Goal: Information Seeking & Learning: Learn about a topic

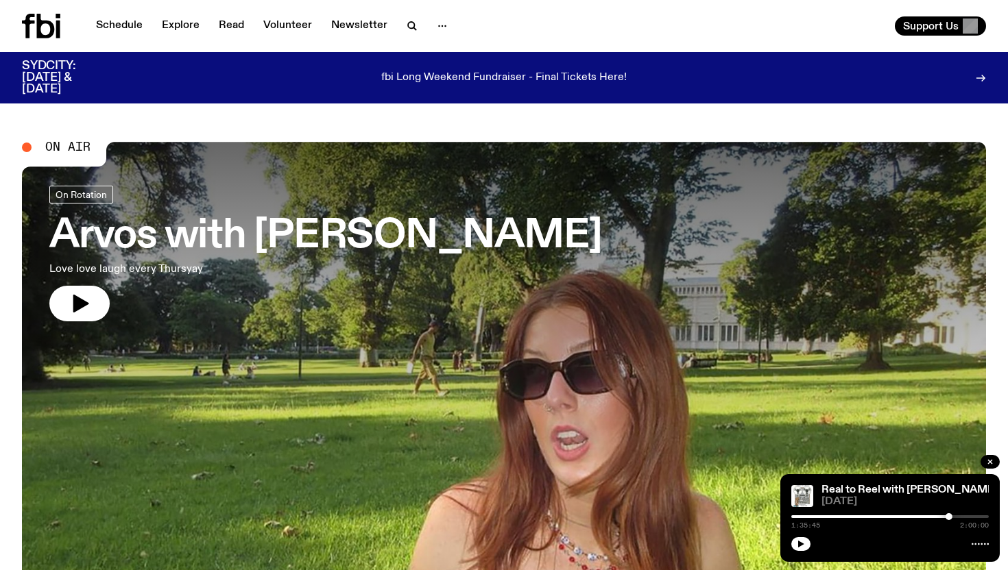
click at [400, 14] on div "Schedule Explore Read Volunteer Newsletter" at bounding box center [260, 26] width 476 height 25
click at [404, 23] on icon "button" at bounding box center [412, 26] width 16 height 16
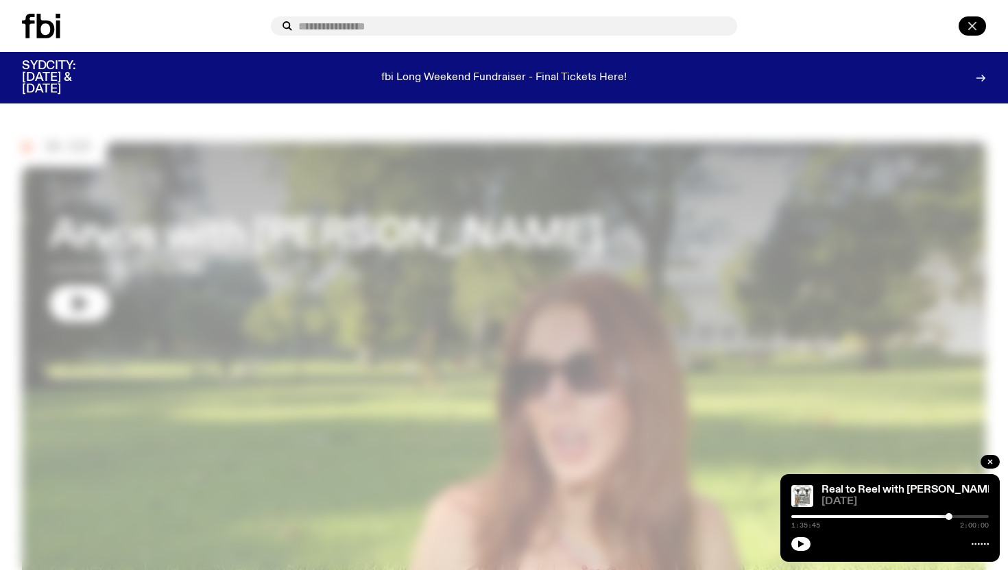
click at [977, 19] on icon "button" at bounding box center [972, 26] width 16 height 16
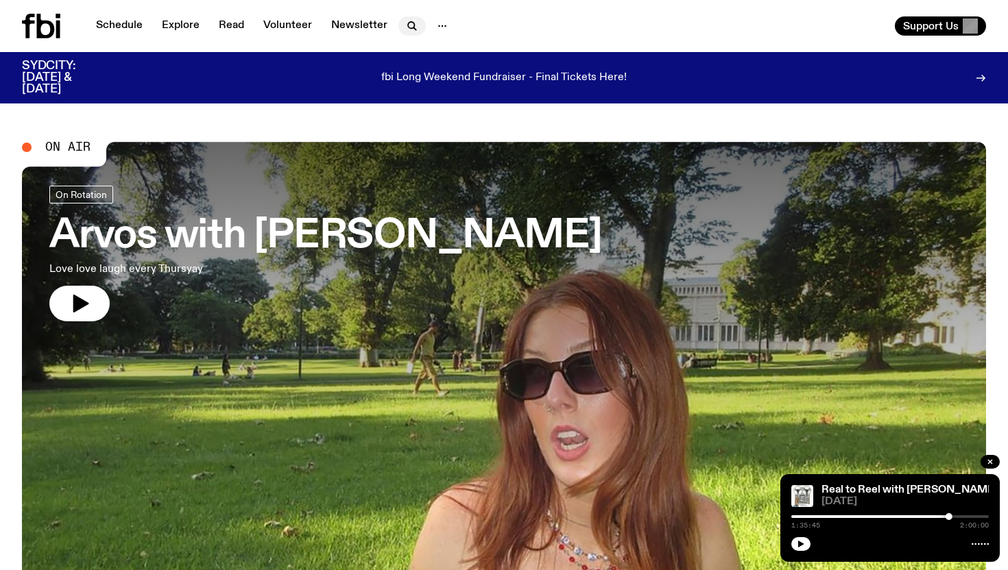
click at [411, 31] on icon "button" at bounding box center [412, 26] width 16 height 16
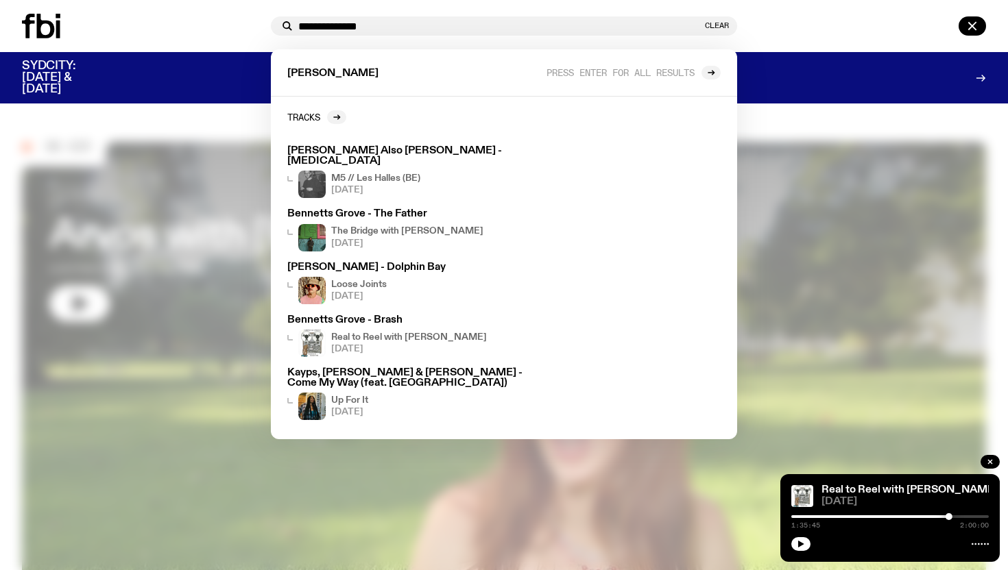
type input "**********"
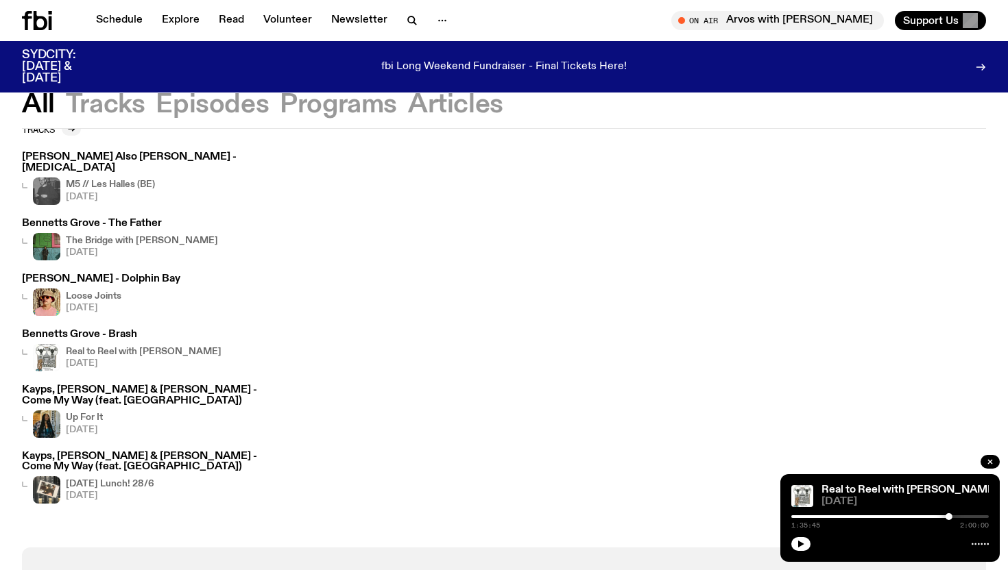
scroll to position [90, 0]
click at [147, 347] on h4 "Real to Reel with [PERSON_NAME]" at bounding box center [144, 351] width 156 height 9
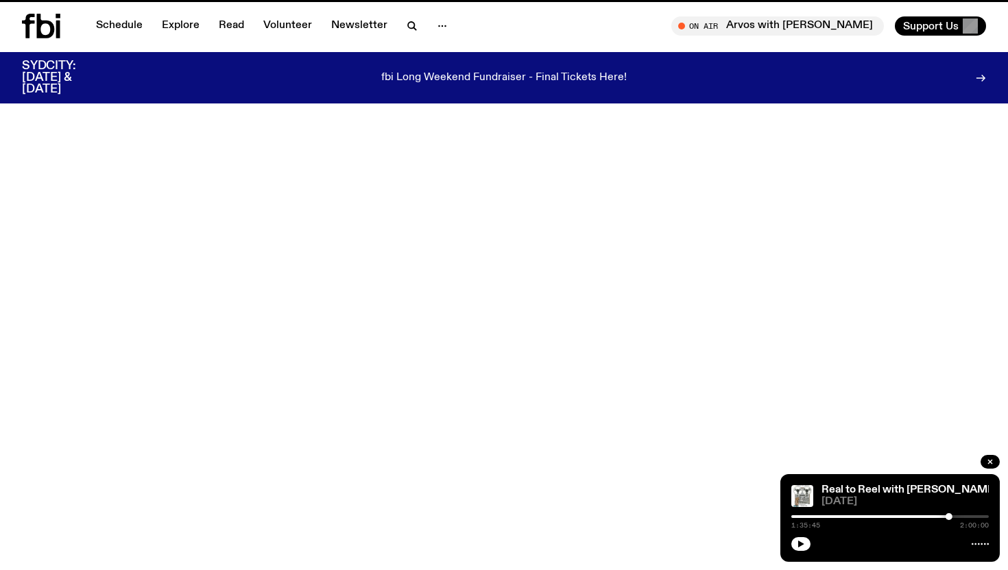
scroll to position [86, 0]
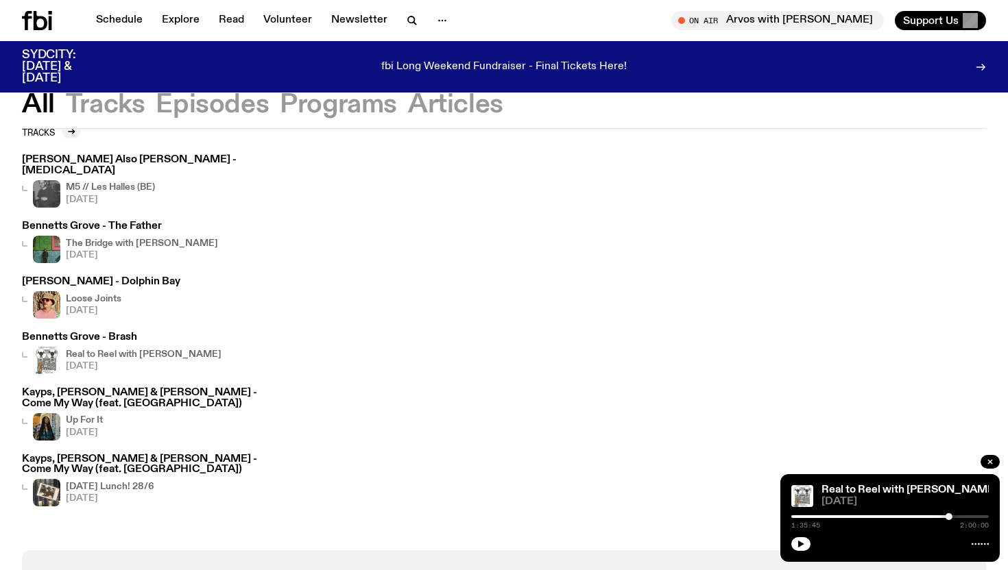
click at [129, 221] on h3 "Bennetts Grove - The Father" at bounding box center [120, 226] width 196 height 10
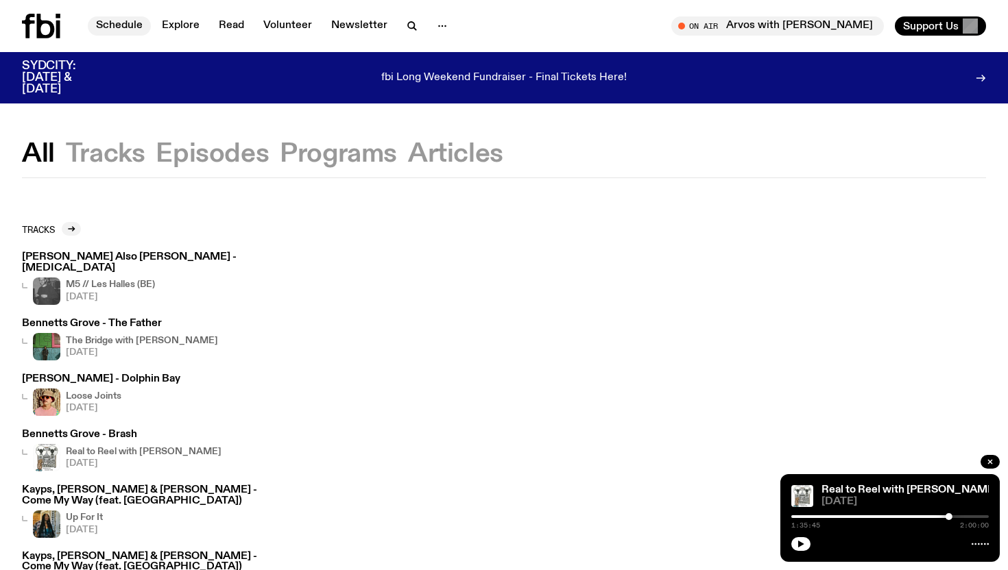
click at [131, 21] on link "Schedule" at bounding box center [119, 25] width 63 height 19
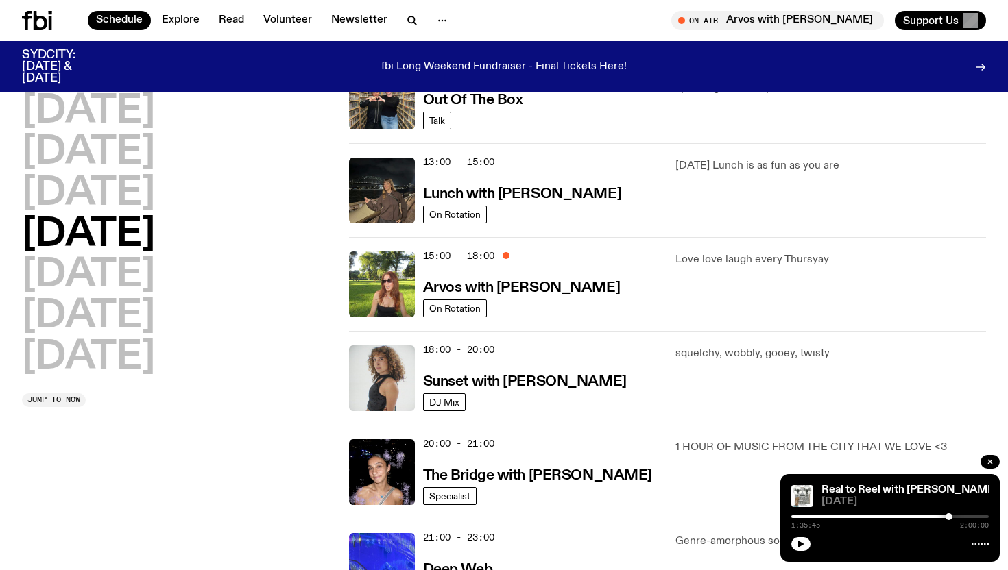
scroll to position [393, 0]
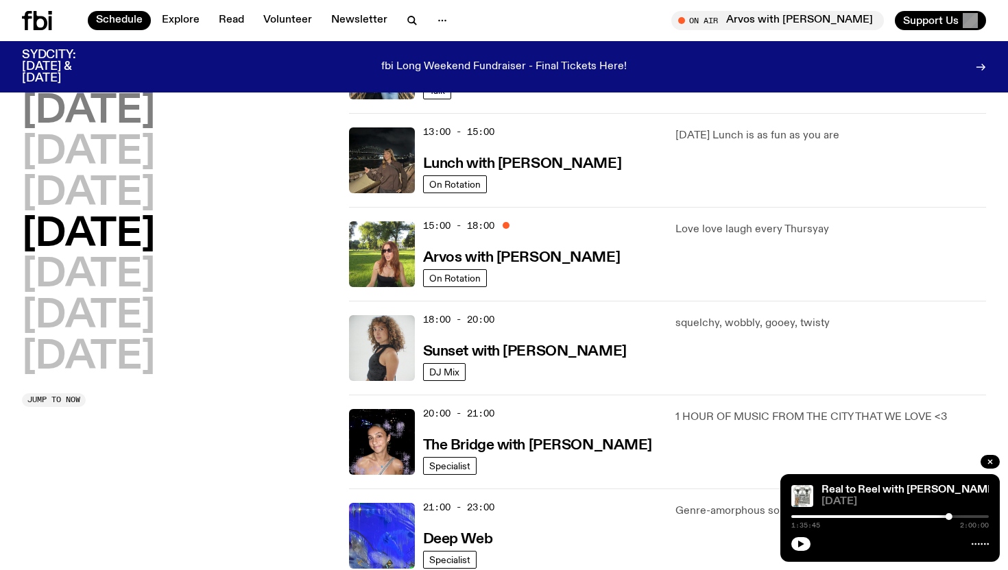
click at [127, 113] on h2 "[DATE]" at bounding box center [88, 112] width 133 height 38
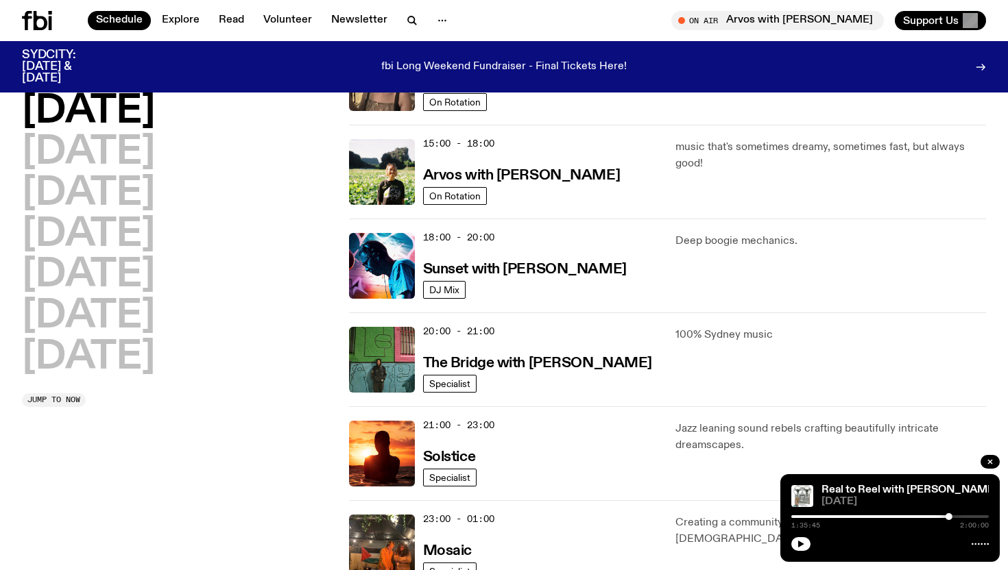
scroll to position [485, 0]
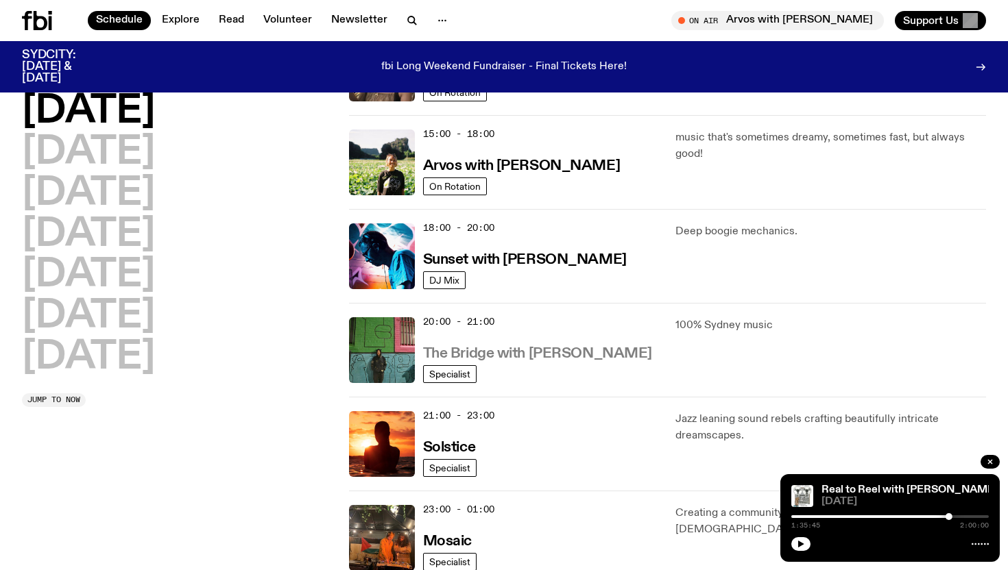
click at [538, 351] on h3 "The Bridge with [PERSON_NAME]" at bounding box center [537, 354] width 229 height 14
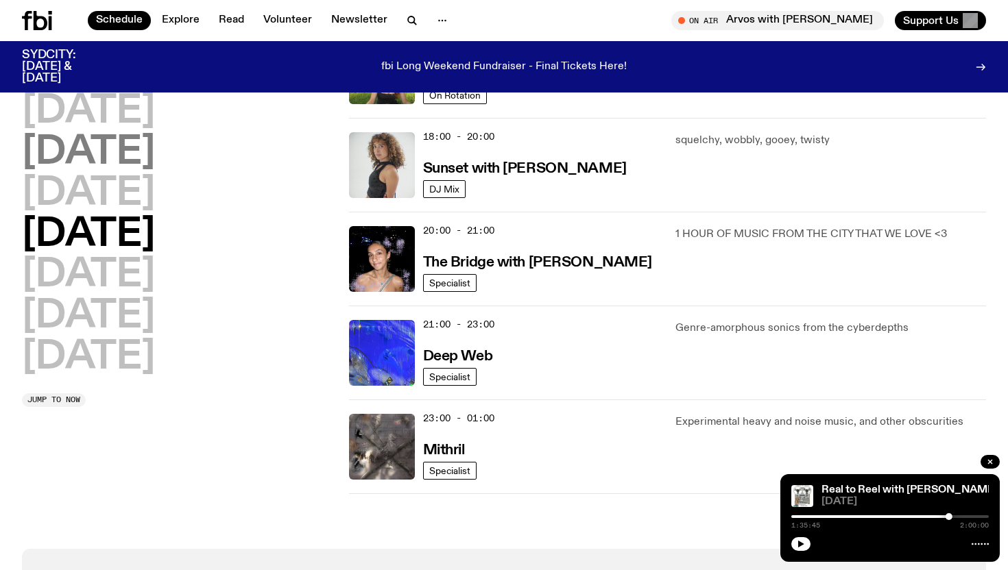
click at [88, 151] on h2 "[DATE]" at bounding box center [88, 153] width 133 height 38
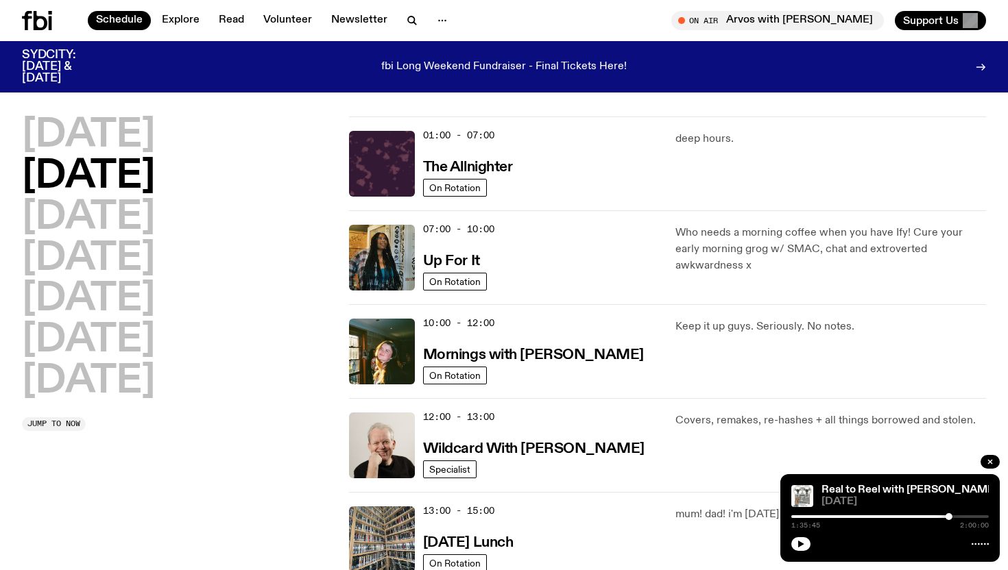
scroll to position [13, 0]
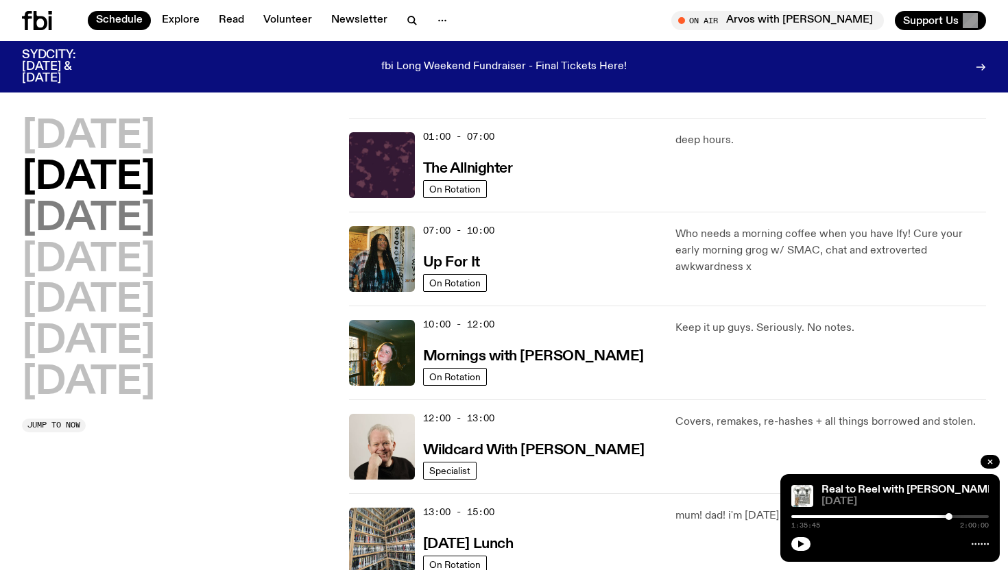
click at [155, 227] on h2 "[DATE]" at bounding box center [88, 219] width 133 height 38
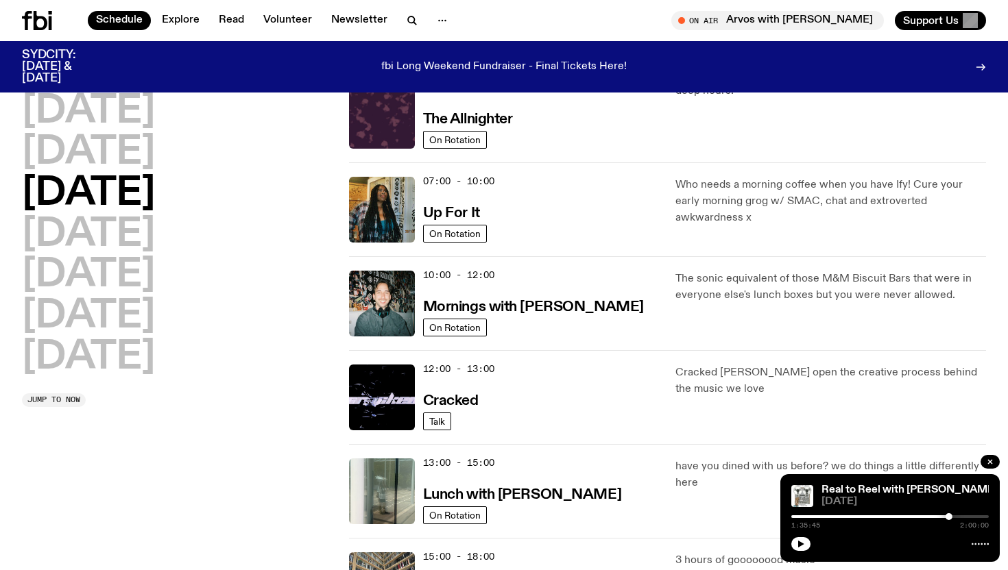
scroll to position [64, 0]
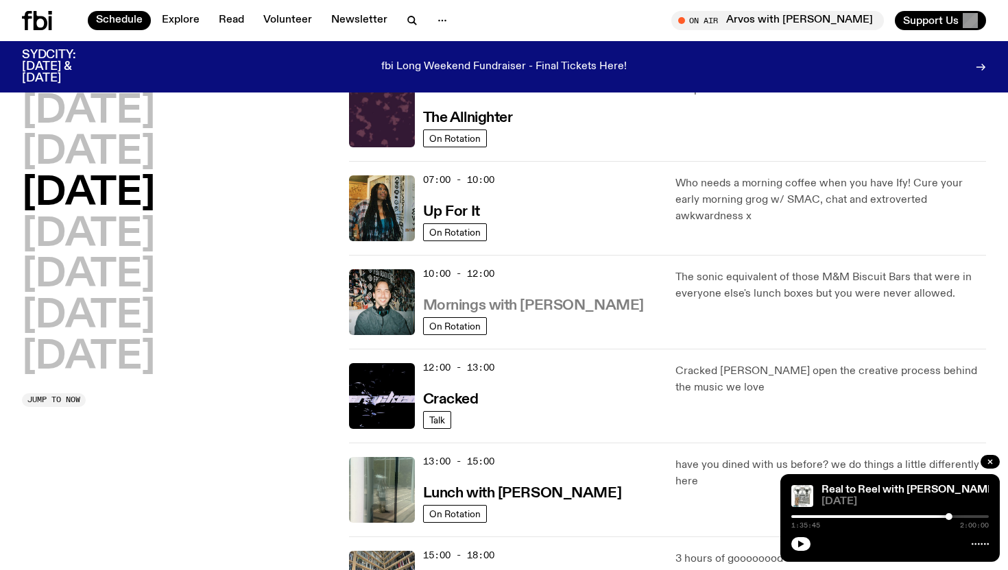
click at [525, 307] on h3 "Mornings with [PERSON_NAME]" at bounding box center [533, 306] width 221 height 14
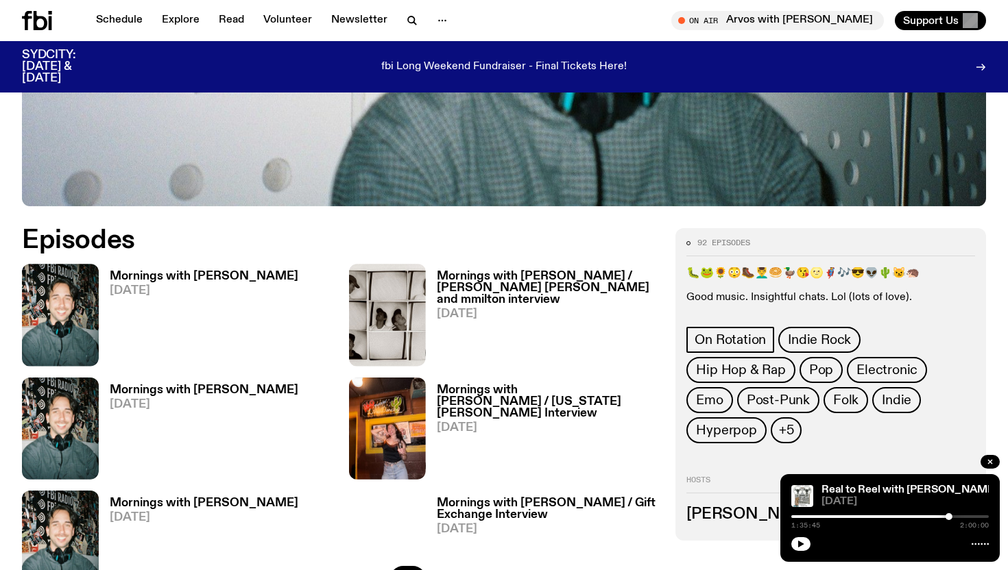
scroll to position [608, 0]
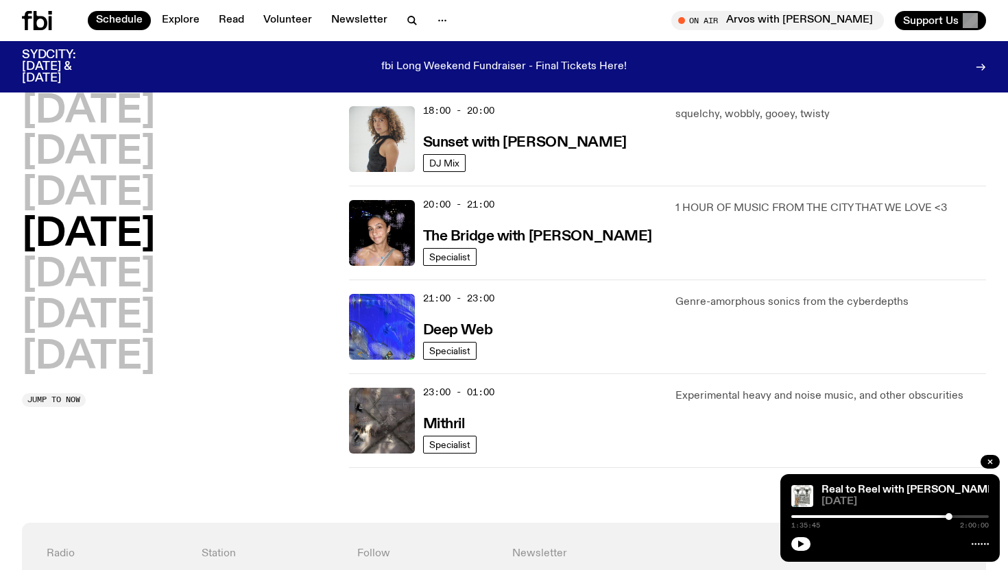
scroll to position [609, 0]
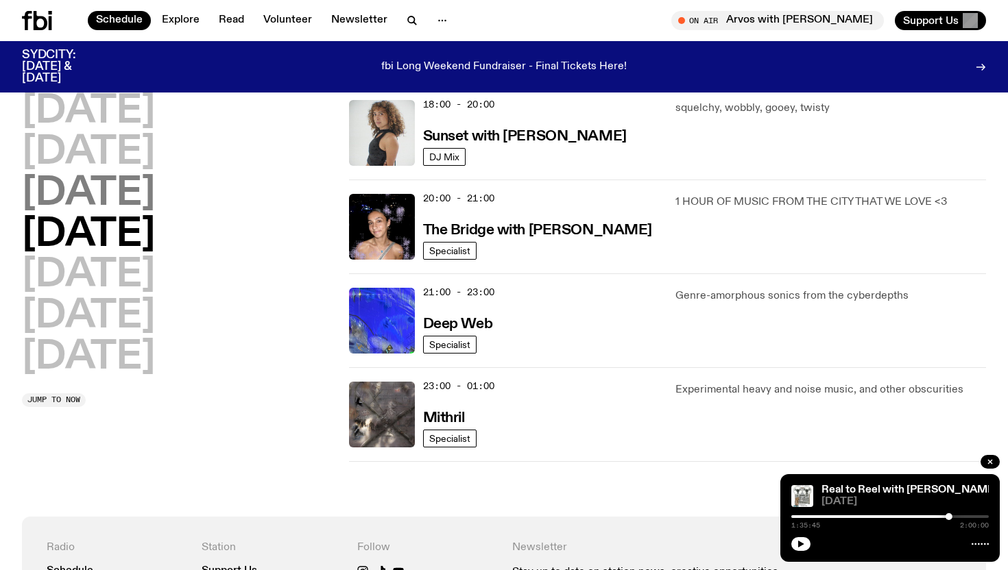
click at [108, 192] on h2 "[DATE]" at bounding box center [88, 194] width 133 height 38
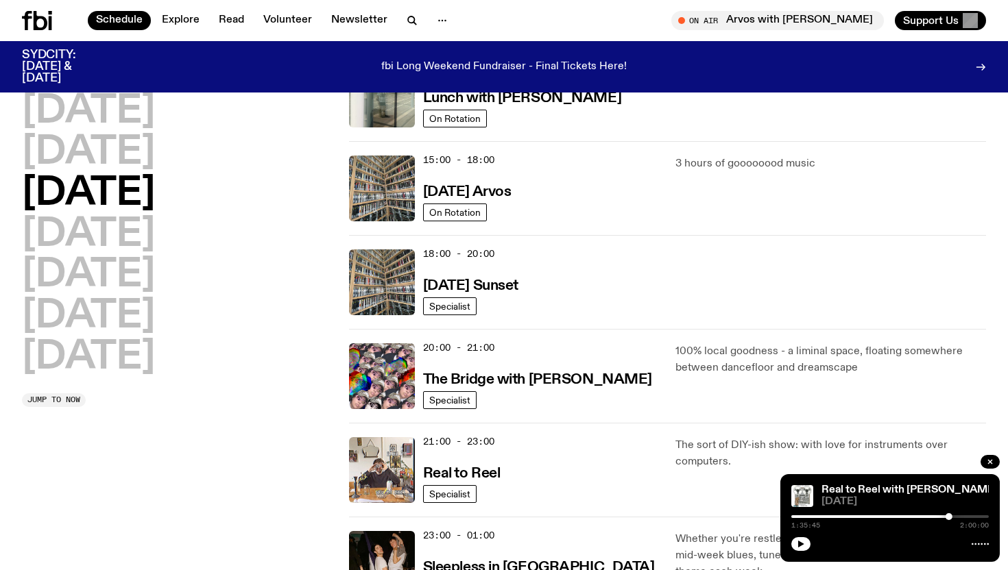
scroll to position [467, 0]
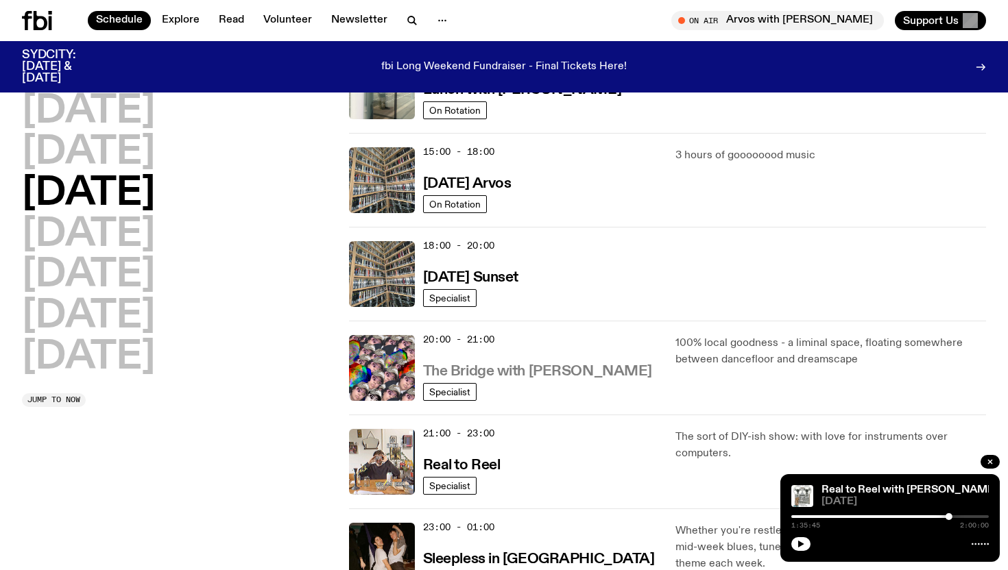
click at [507, 376] on h3 "The Bridge with [PERSON_NAME]" at bounding box center [537, 372] width 229 height 14
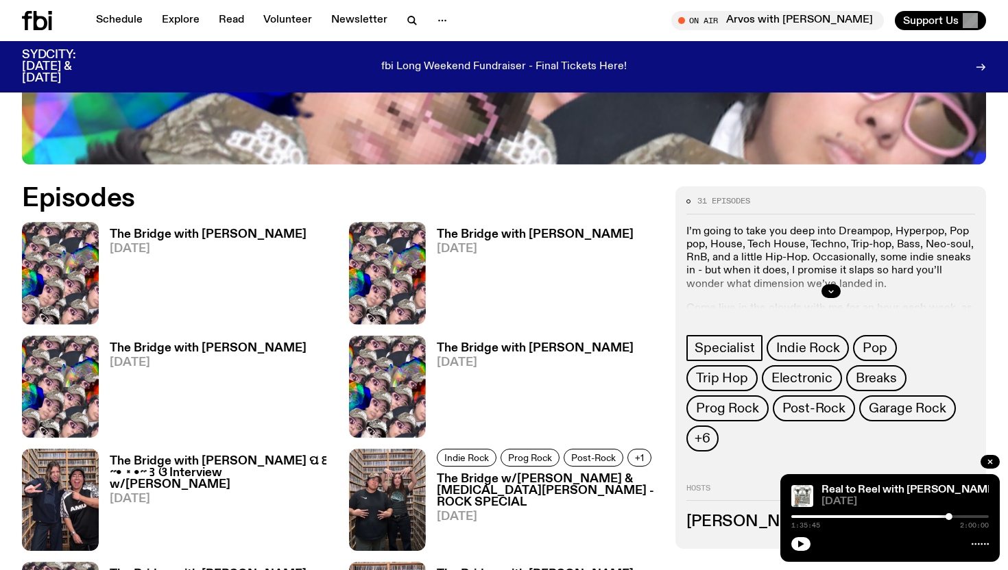
scroll to position [628, 0]
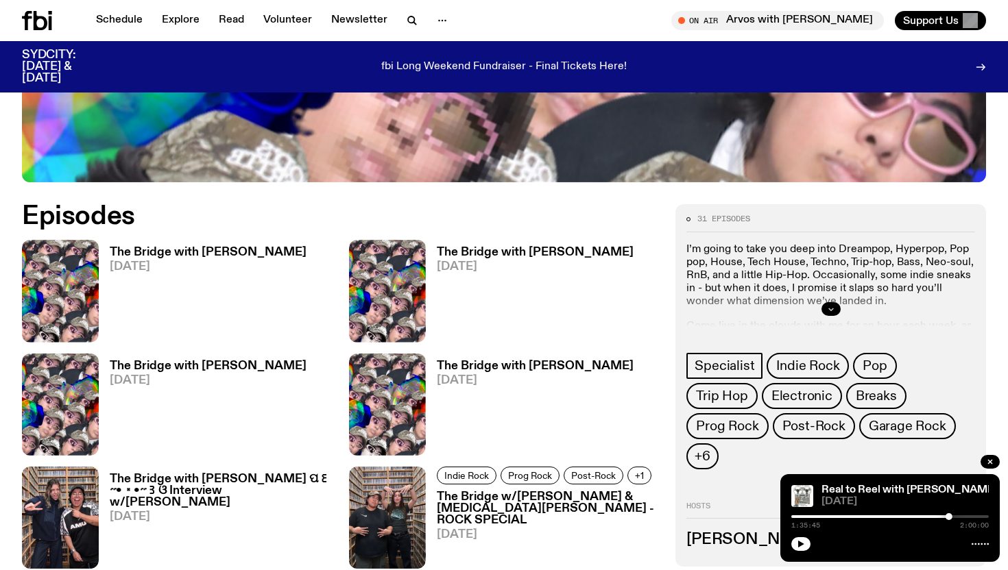
click at [833, 305] on icon "button" at bounding box center [831, 309] width 8 height 8
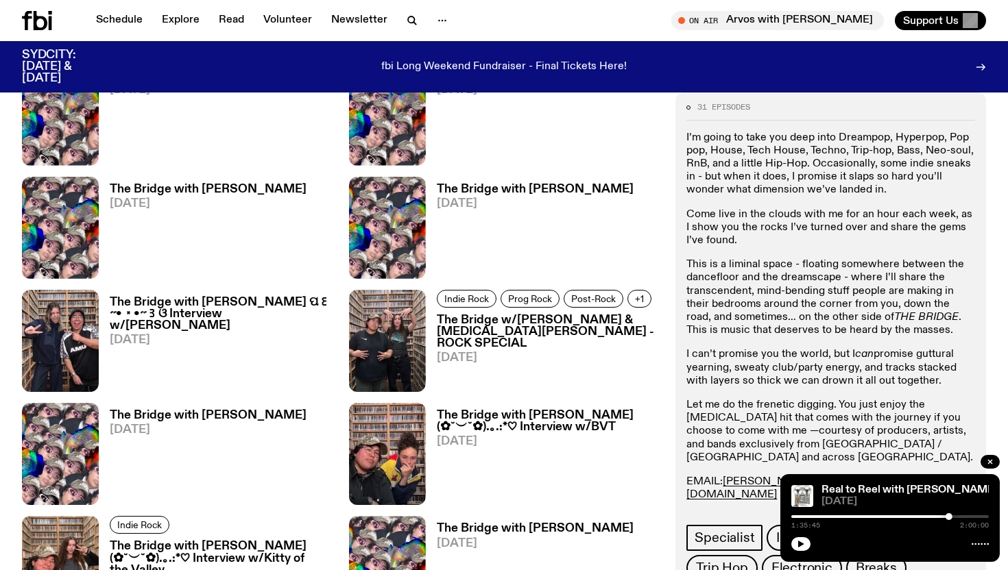
scroll to position [805, 0]
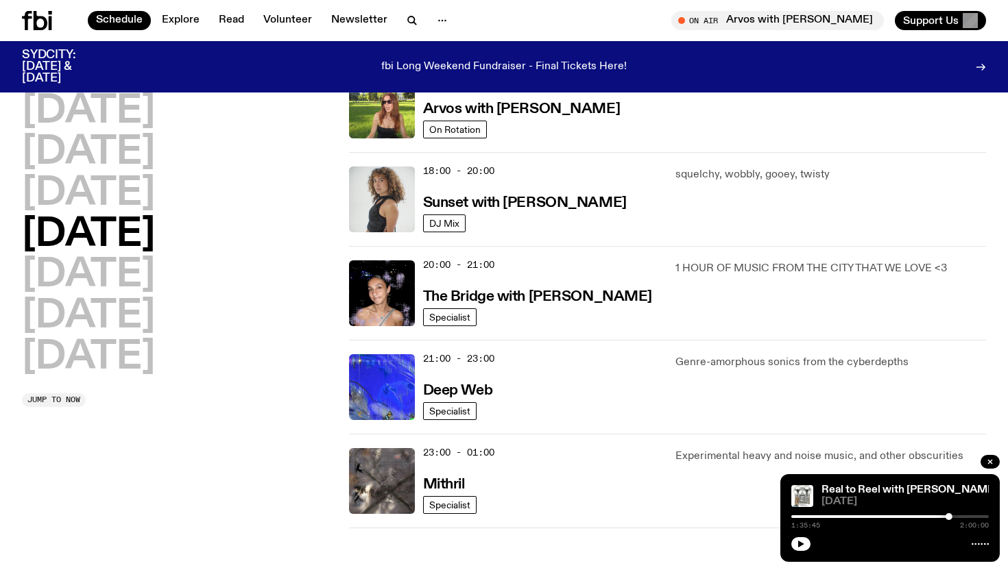
scroll to position [553, 0]
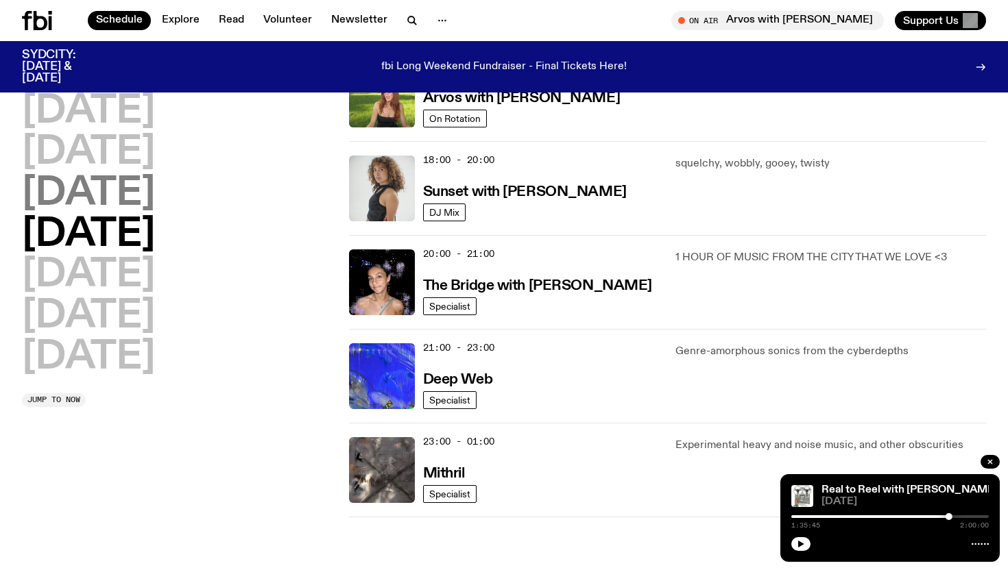
click at [155, 202] on h2 "[DATE]" at bounding box center [88, 194] width 133 height 38
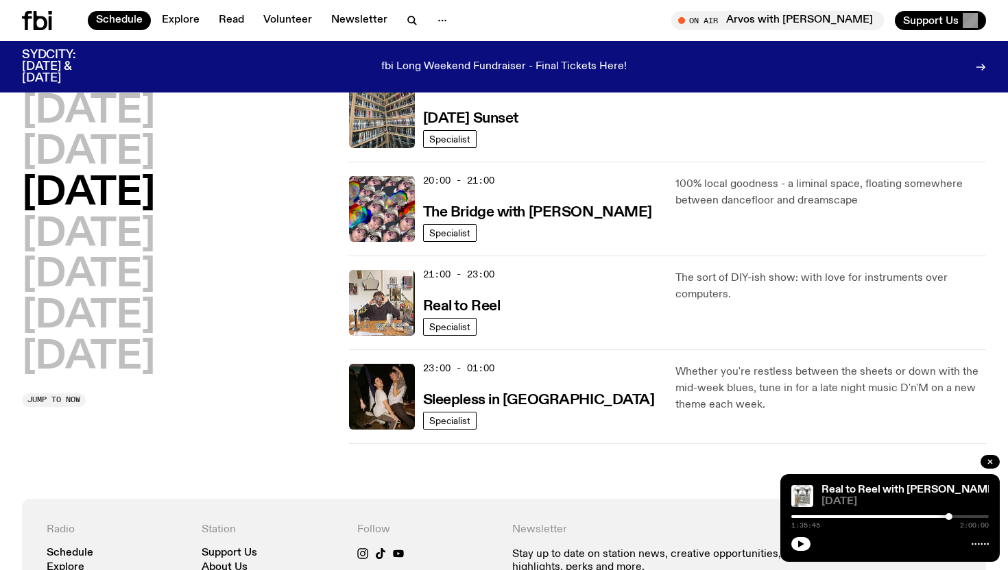
scroll to position [626, 0]
click at [155, 241] on h2 "[DATE]" at bounding box center [88, 235] width 133 height 38
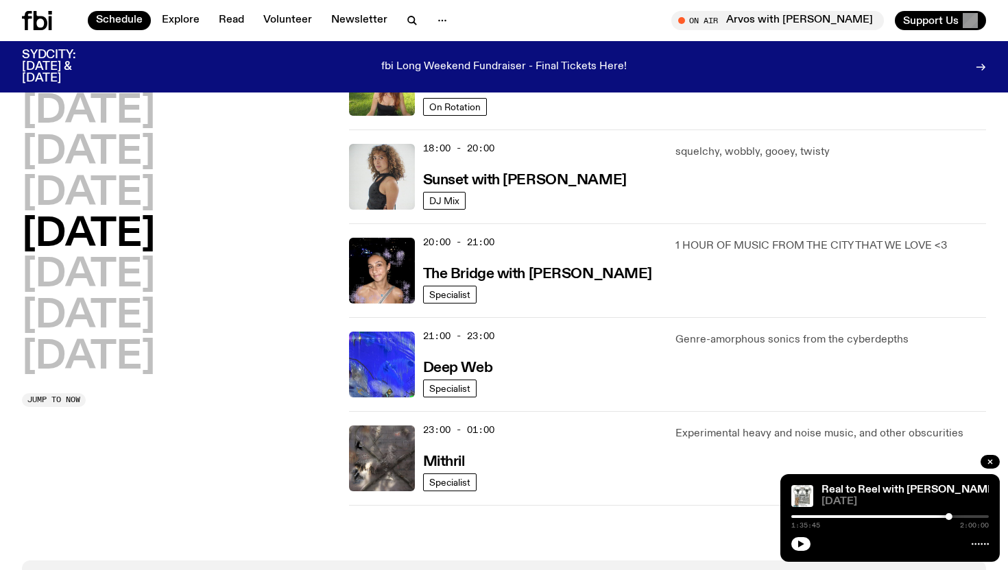
scroll to position [583, 0]
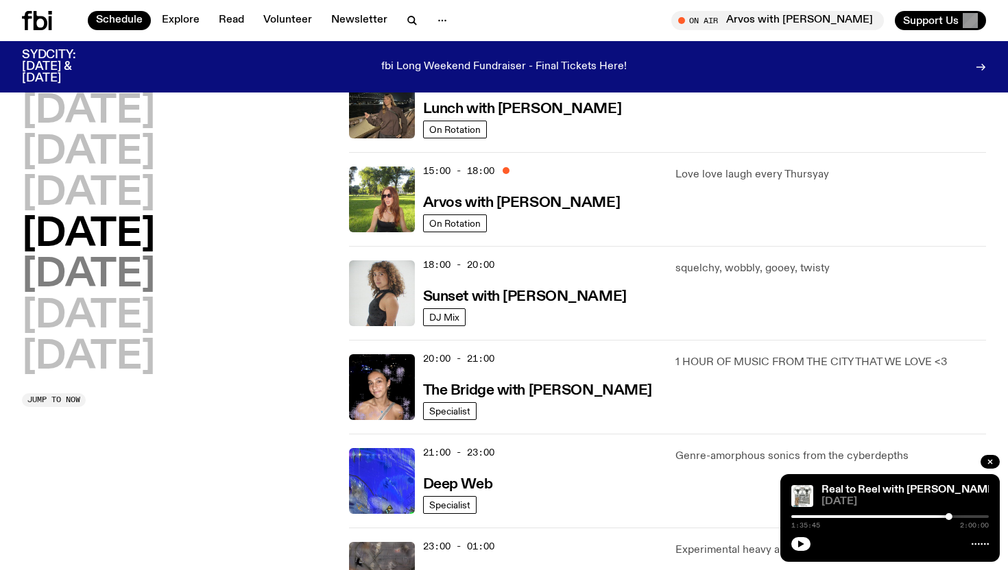
click at [111, 267] on h2 "[DATE]" at bounding box center [88, 275] width 133 height 38
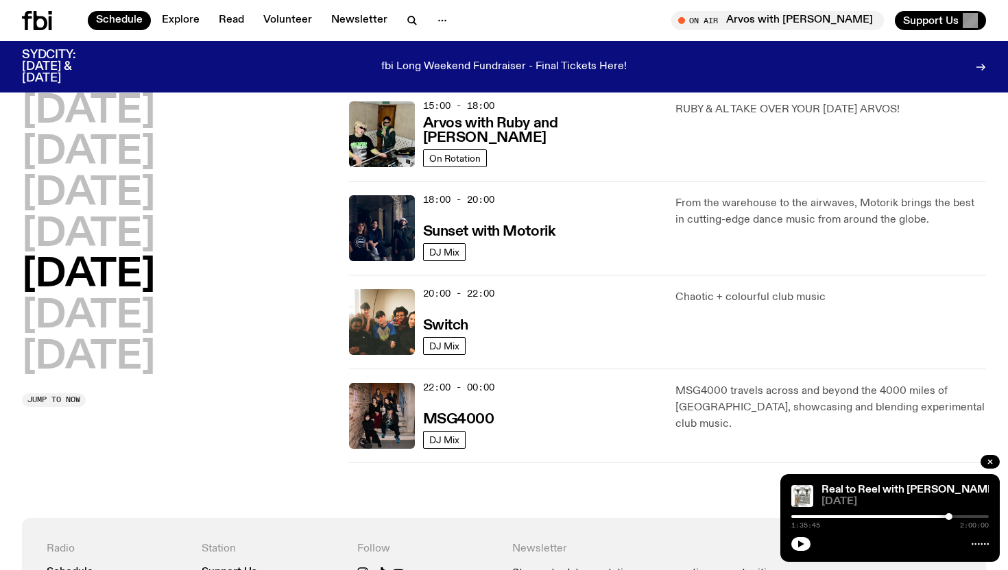
scroll to position [515, 0]
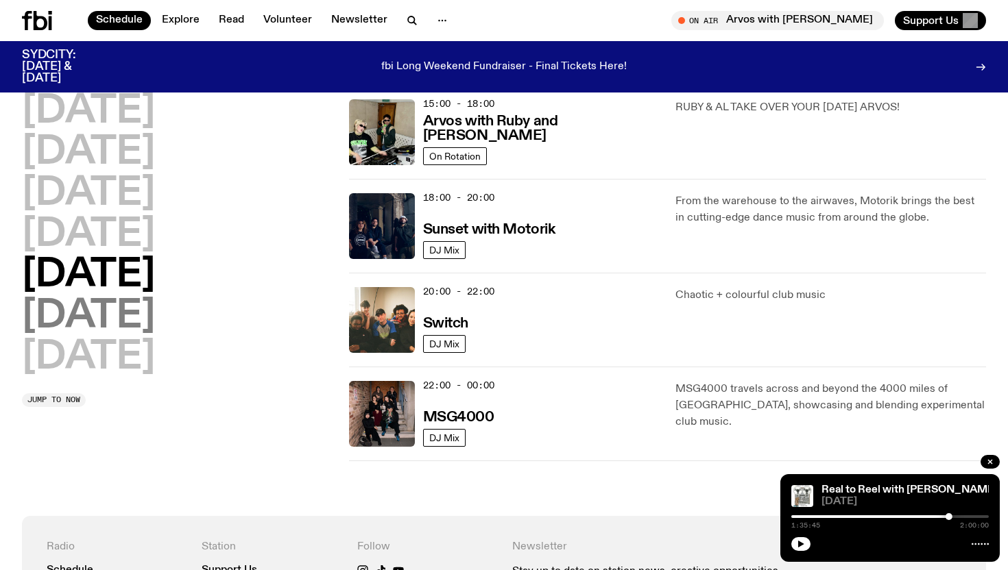
click at [77, 315] on h2 "[DATE]" at bounding box center [88, 316] width 133 height 38
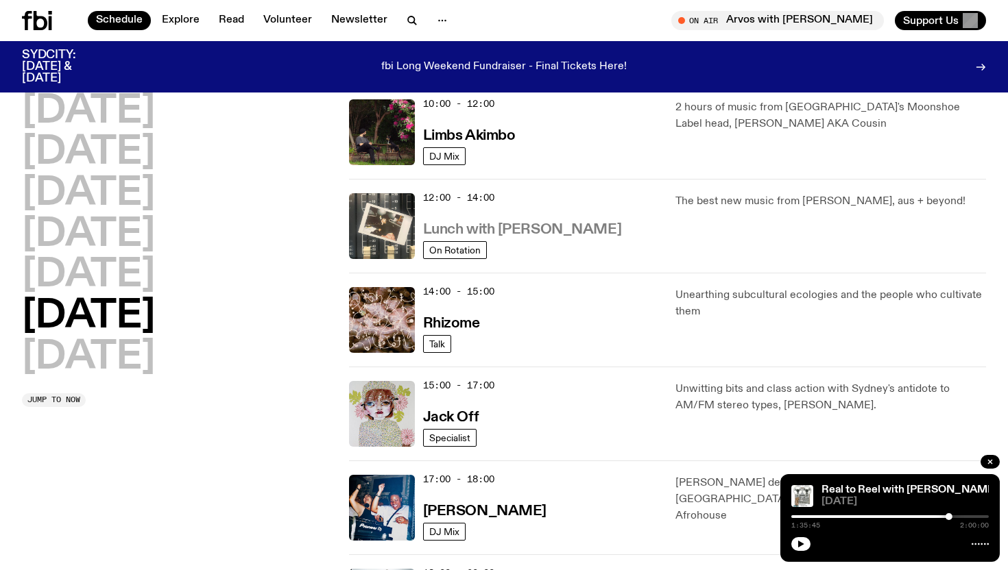
scroll to position [426, 0]
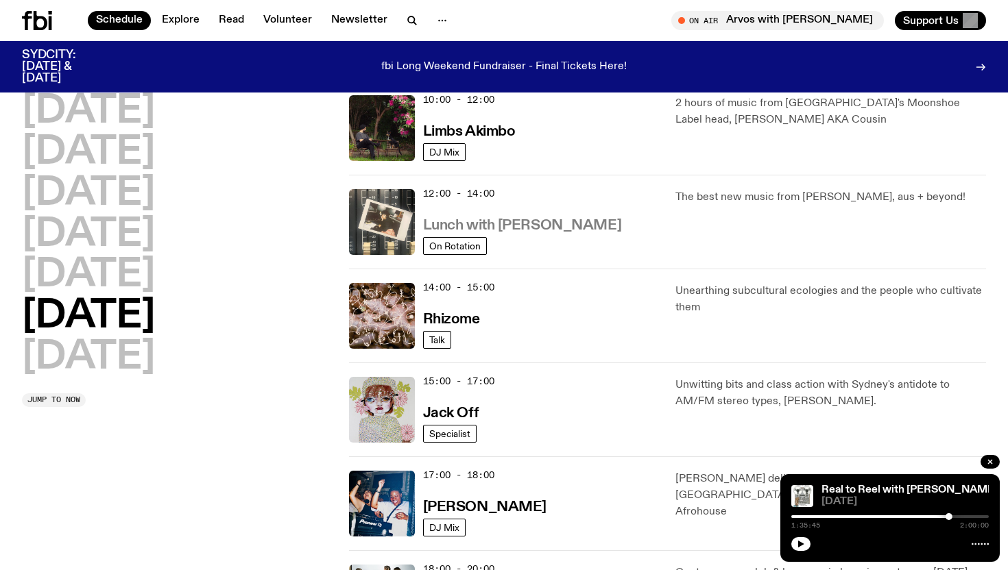
click at [508, 219] on h3 "Lunch with [PERSON_NAME]" at bounding box center [522, 226] width 198 height 14
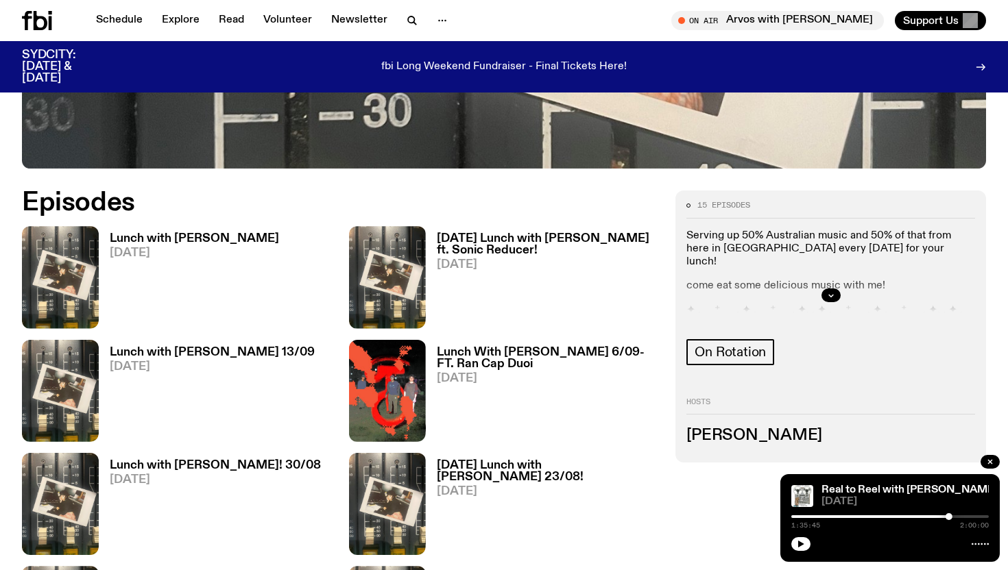
scroll to position [582, 0]
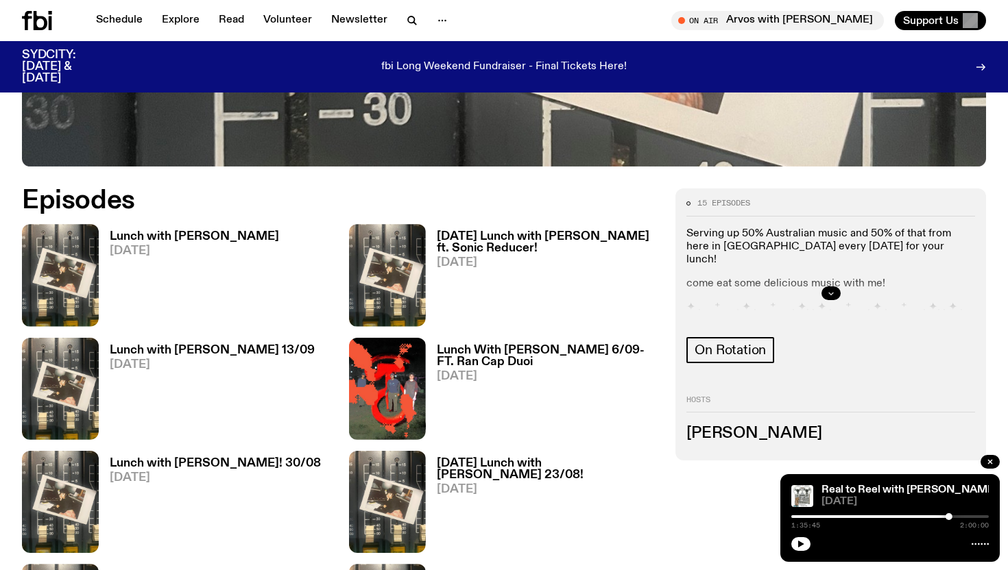
click at [829, 292] on icon "button" at bounding box center [831, 293] width 8 height 8
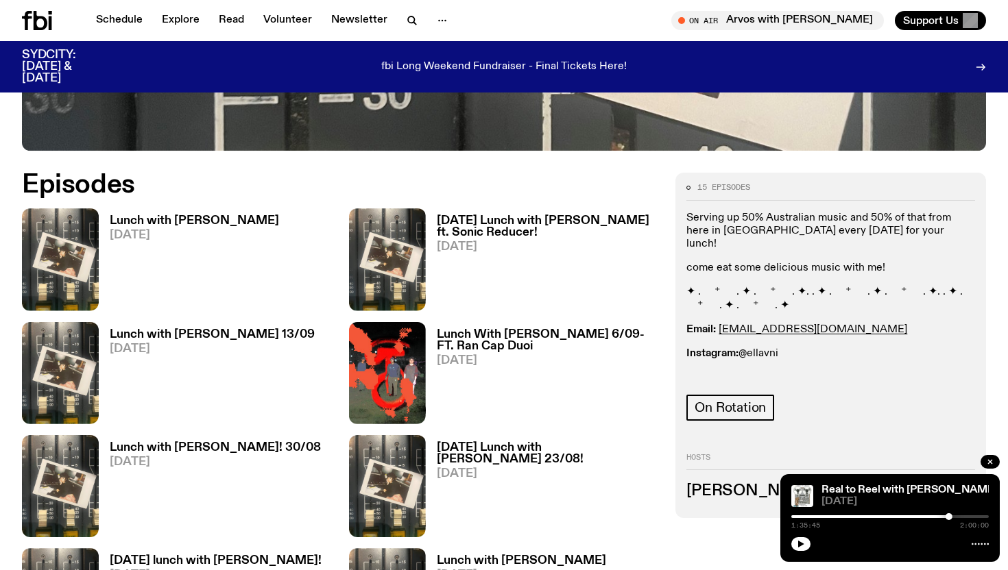
scroll to position [600, 0]
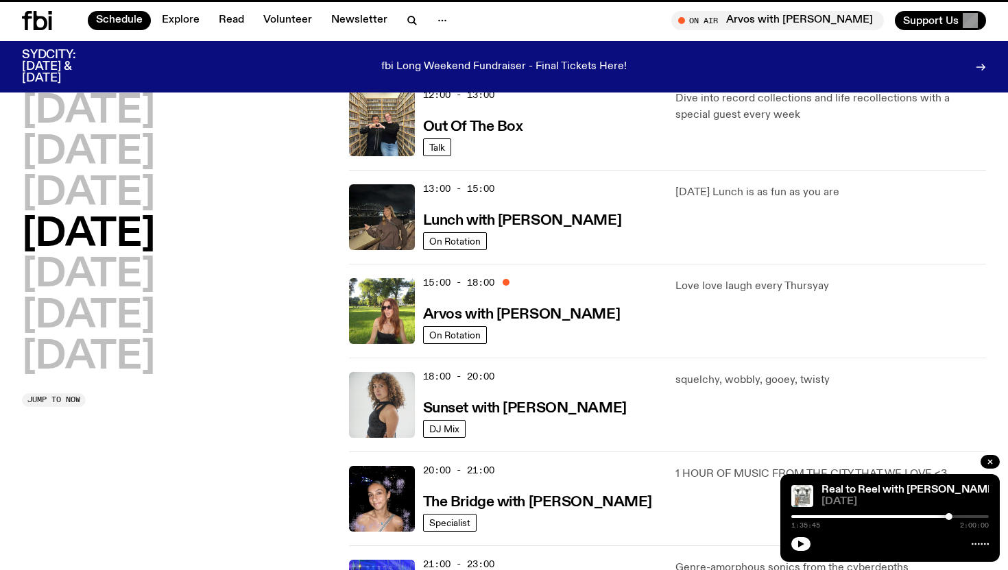
scroll to position [426, 0]
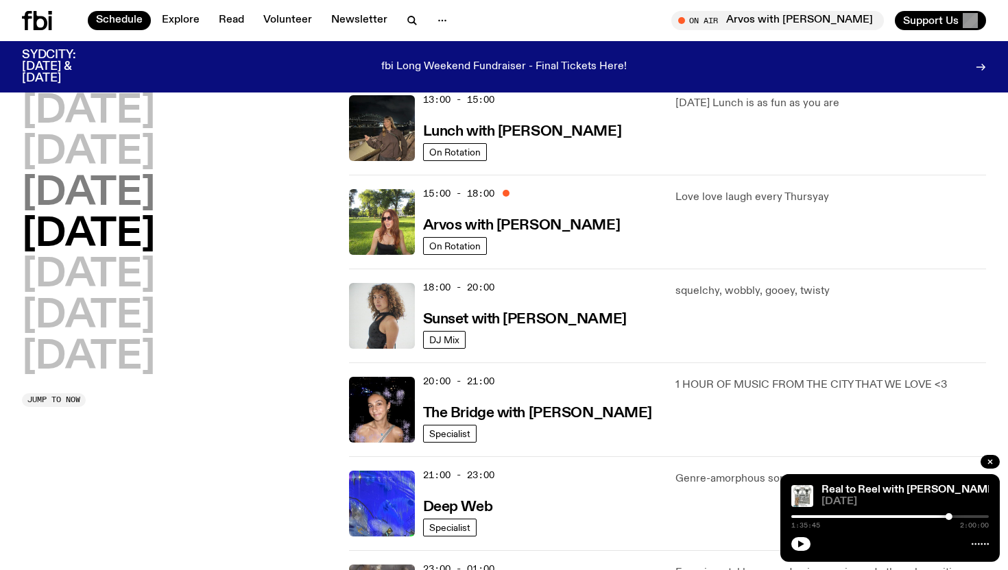
click at [155, 193] on h2 "[DATE]" at bounding box center [88, 194] width 133 height 38
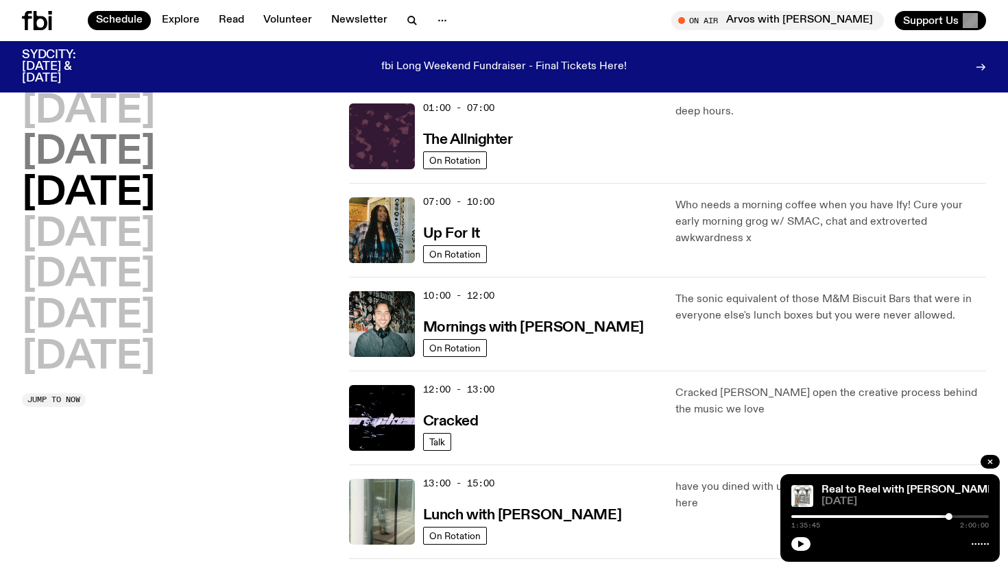
scroll to position [38, 0]
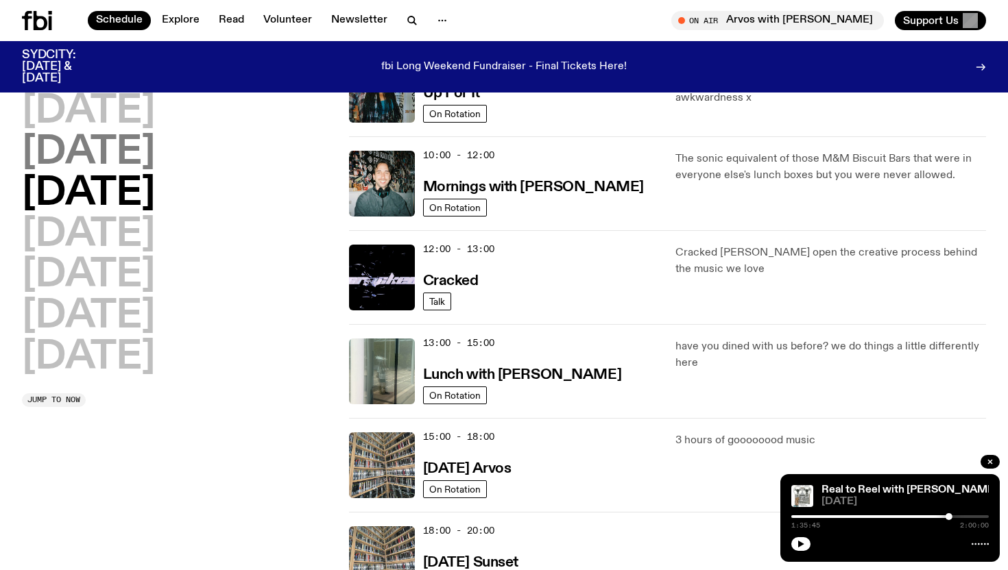
click at [123, 163] on h2 "[DATE]" at bounding box center [88, 153] width 133 height 38
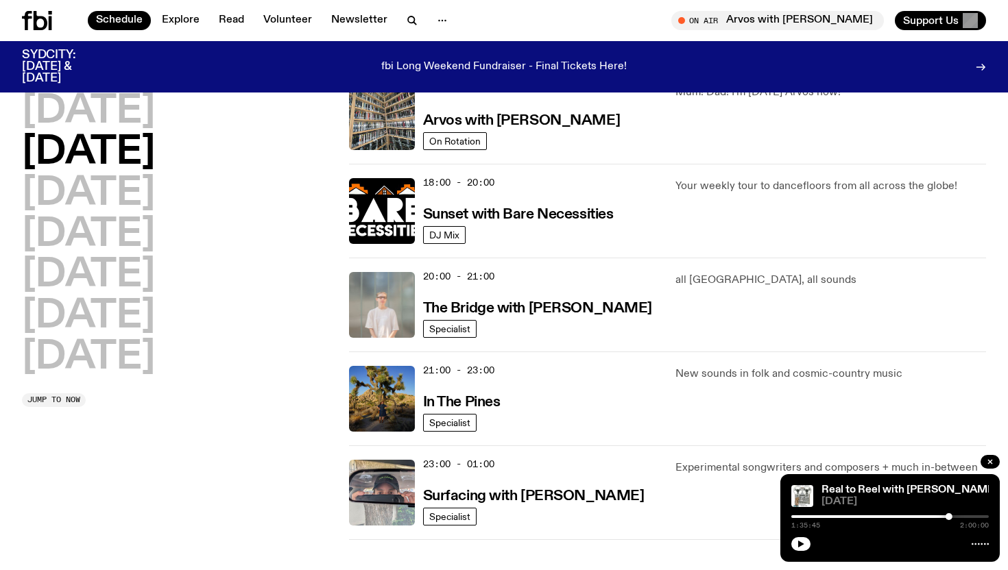
scroll to position [559, 0]
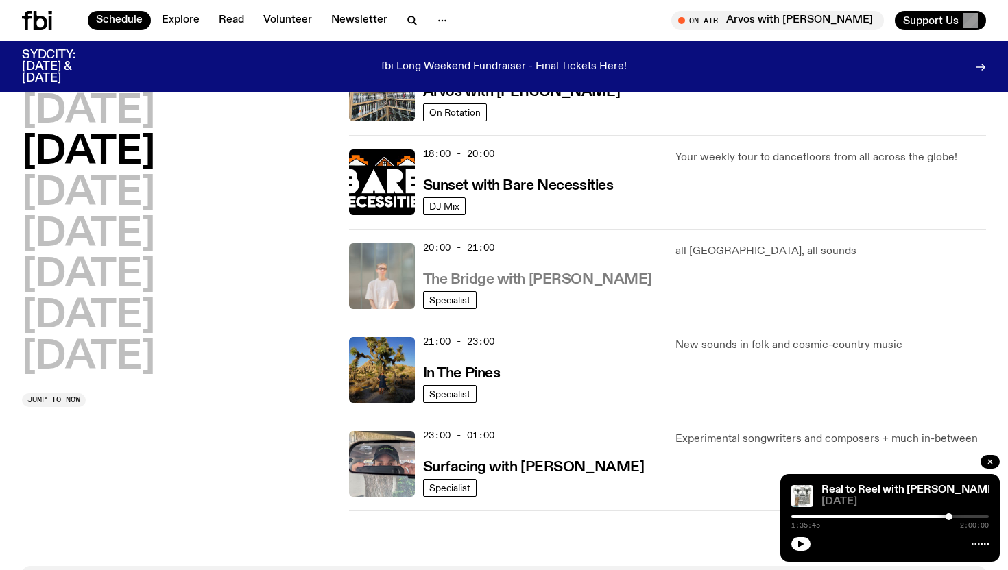
click at [507, 277] on h3 "The Bridge with [PERSON_NAME]" at bounding box center [537, 280] width 229 height 14
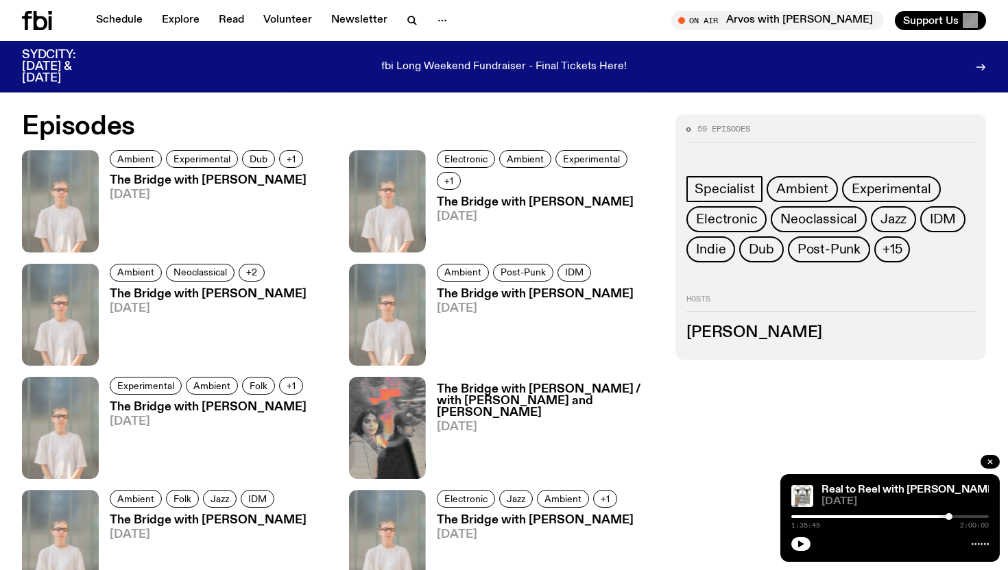
scroll to position [716, 0]
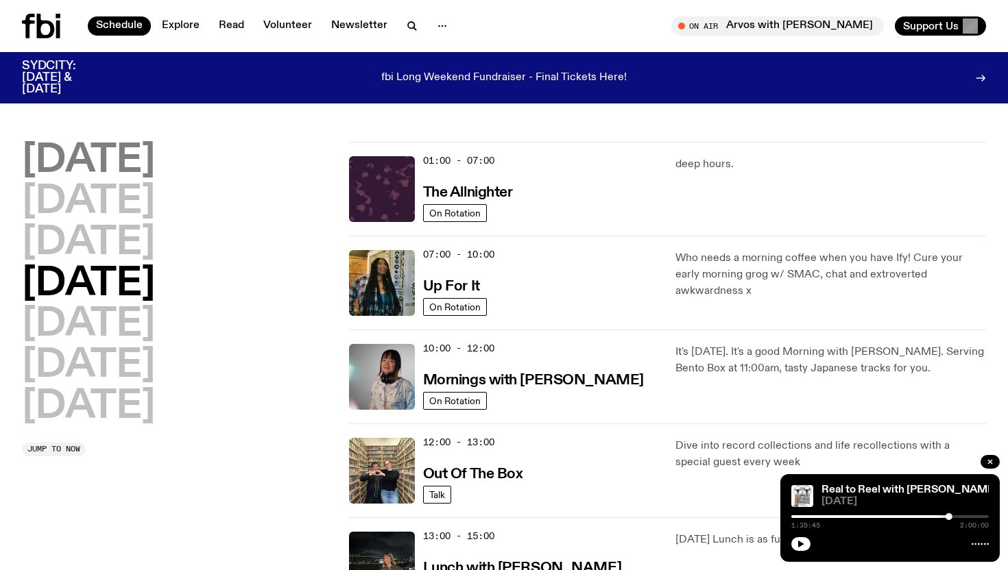
click at [128, 145] on h2 "[DATE]" at bounding box center [88, 161] width 133 height 38
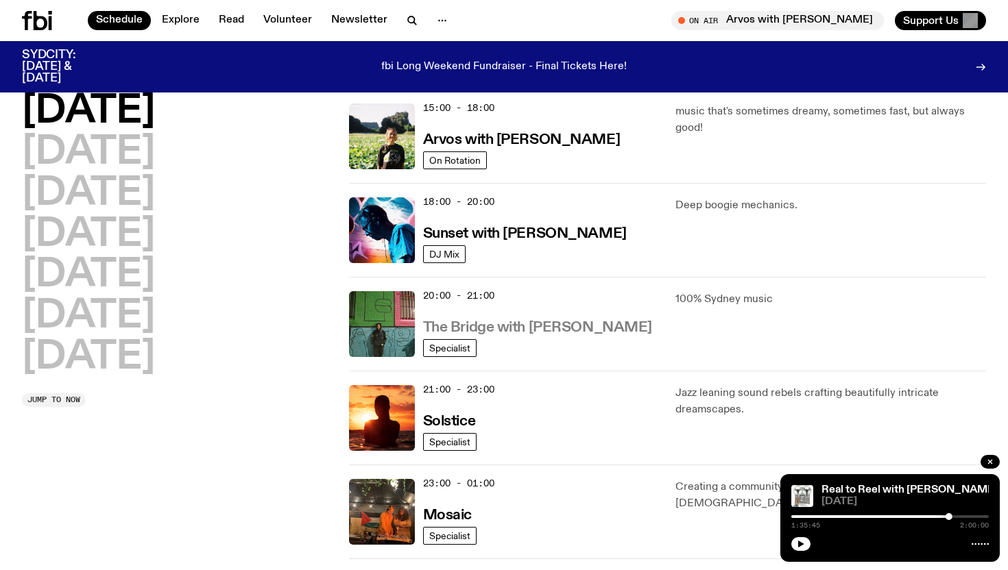
scroll to position [513, 0]
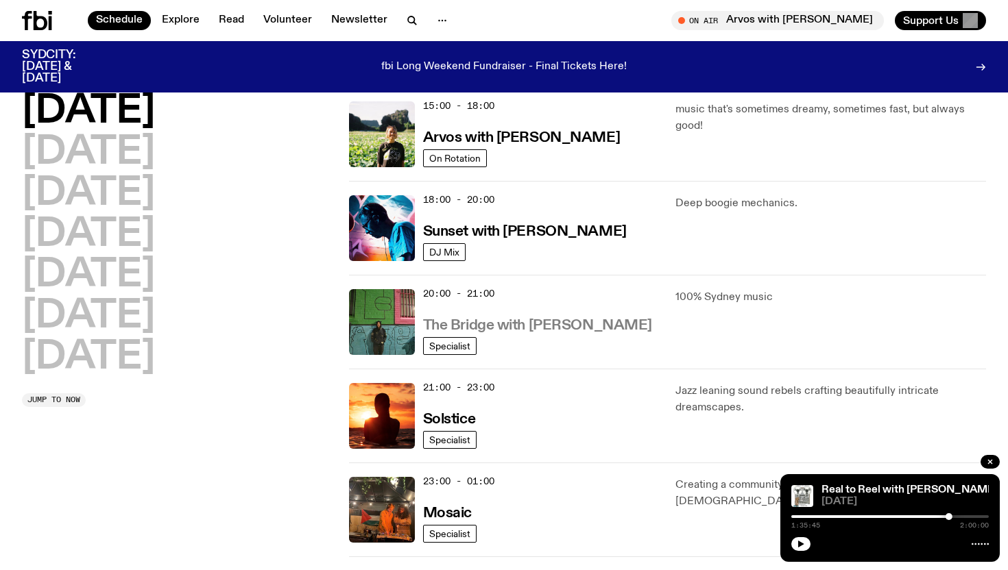
click at [538, 324] on h3 "The Bridge with [PERSON_NAME]" at bounding box center [537, 326] width 229 height 14
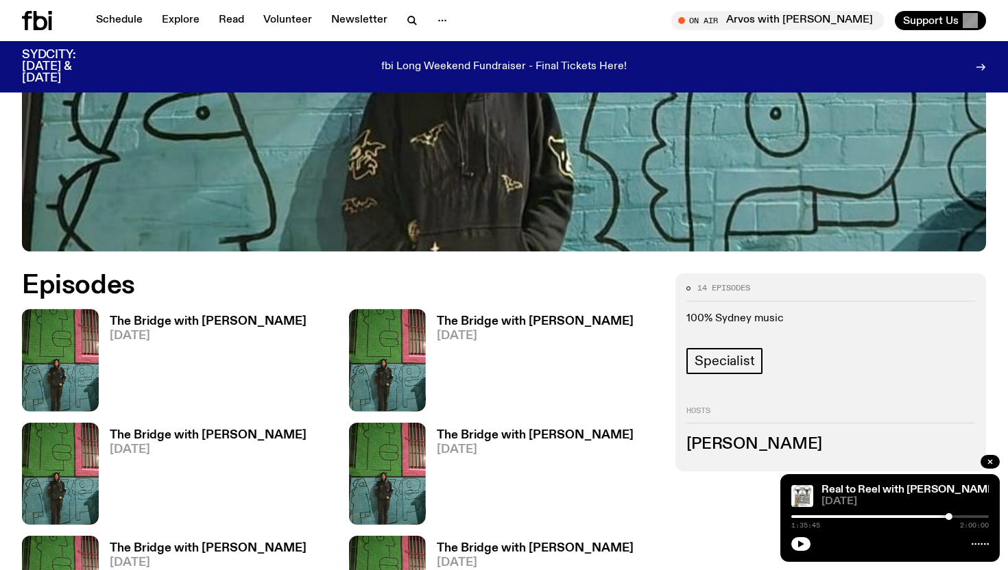
scroll to position [576, 0]
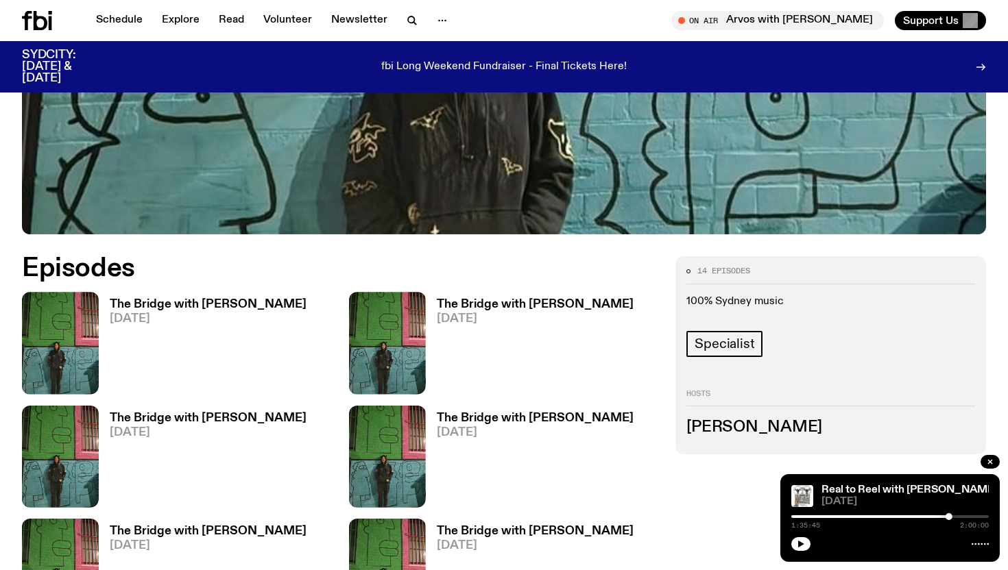
click at [702, 390] on h2 "Hosts" at bounding box center [830, 398] width 289 height 16
click at [776, 295] on p "100% Sydney music" at bounding box center [830, 301] width 289 height 13
click at [759, 385] on div "14 episodes 100% Sydney music Specialist Hosts [PERSON_NAME]" at bounding box center [830, 355] width 311 height 198
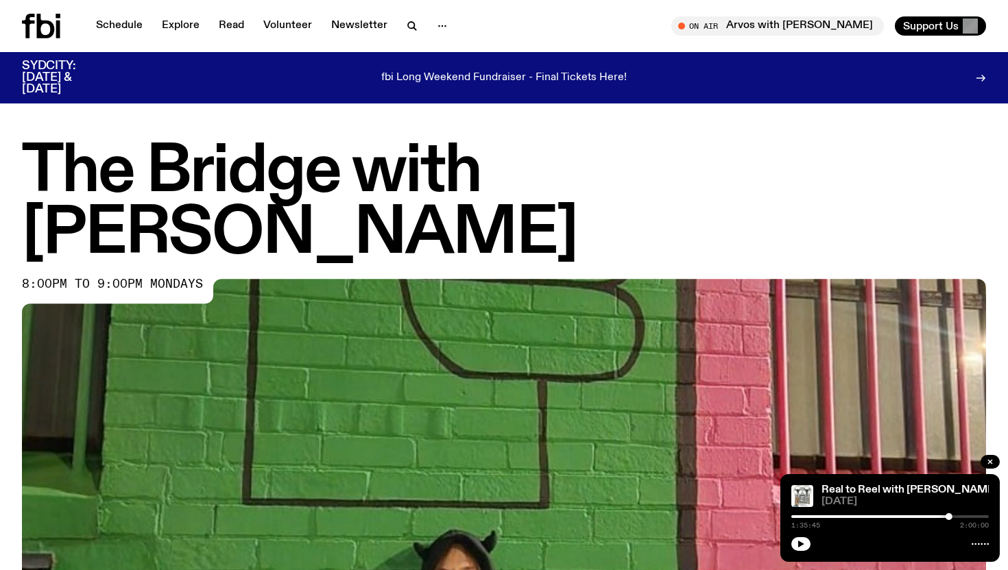
click at [450, 32] on div at bounding box center [441, 25] width 27 height 19
click at [445, 27] on icon "button" at bounding box center [442, 26] width 16 height 16
click at [441, 77] on link "Contact" at bounding box center [442, 78] width 69 height 19
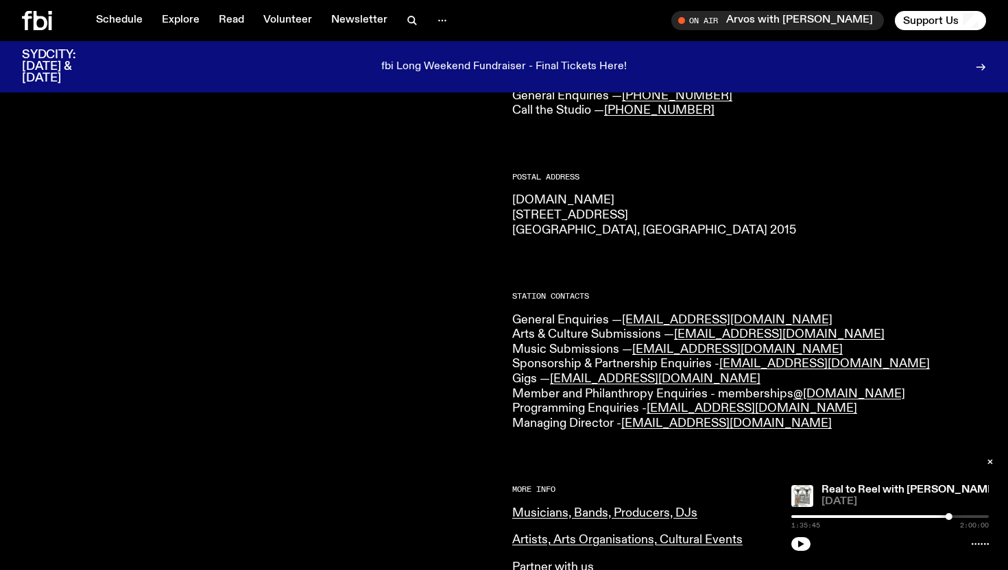
scroll to position [181, 0]
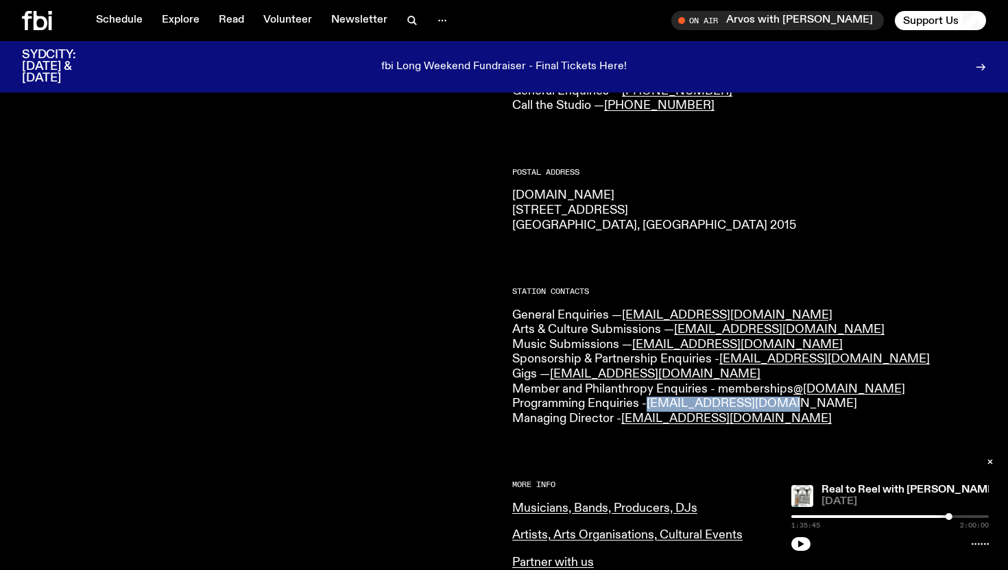
drag, startPoint x: 786, startPoint y: 405, endPoint x: 651, endPoint y: 404, distance: 135.0
click at [651, 404] on p "General Enquiries — [EMAIL_ADDRESS][DOMAIN_NAME] Arts & Culture Submissions — […" at bounding box center [749, 367] width 474 height 119
copy link "[EMAIL_ADDRESS][DOMAIN_NAME]"
drag, startPoint x: 833, startPoint y: 424, endPoint x: 625, endPoint y: 420, distance: 207.7
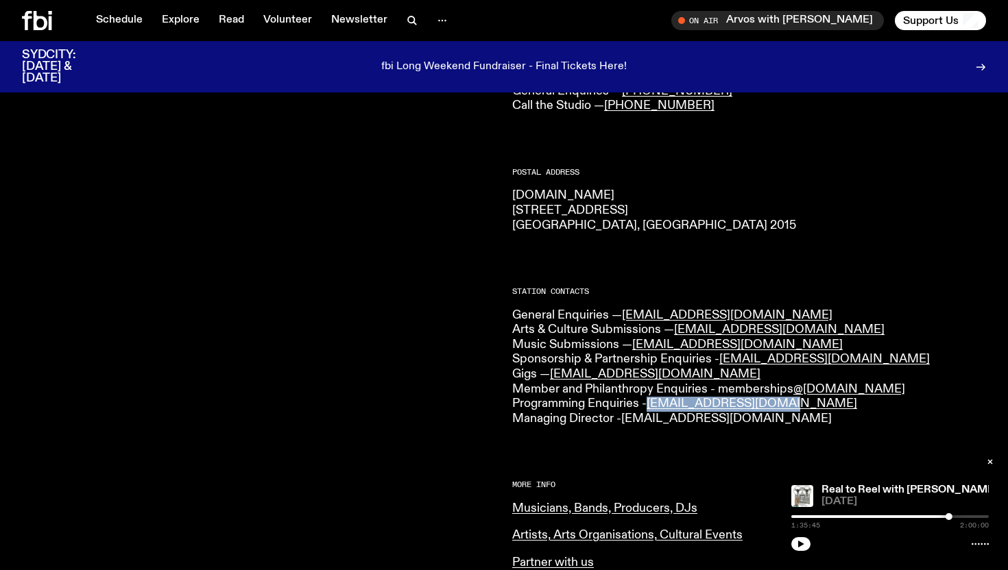
click at [625, 420] on p "General Enquiries — [EMAIL_ADDRESS][DOMAIN_NAME] Arts & Culture Submissions — […" at bounding box center [749, 367] width 474 height 119
copy link "[EMAIL_ADDRESS][DOMAIN_NAME]"
click at [829, 427] on div "CONTACT US Office Hours: Tue-Fri, 10am-6pm Text the Studio — 0435 123 945 Gener…" at bounding box center [749, 423] width 474 height 803
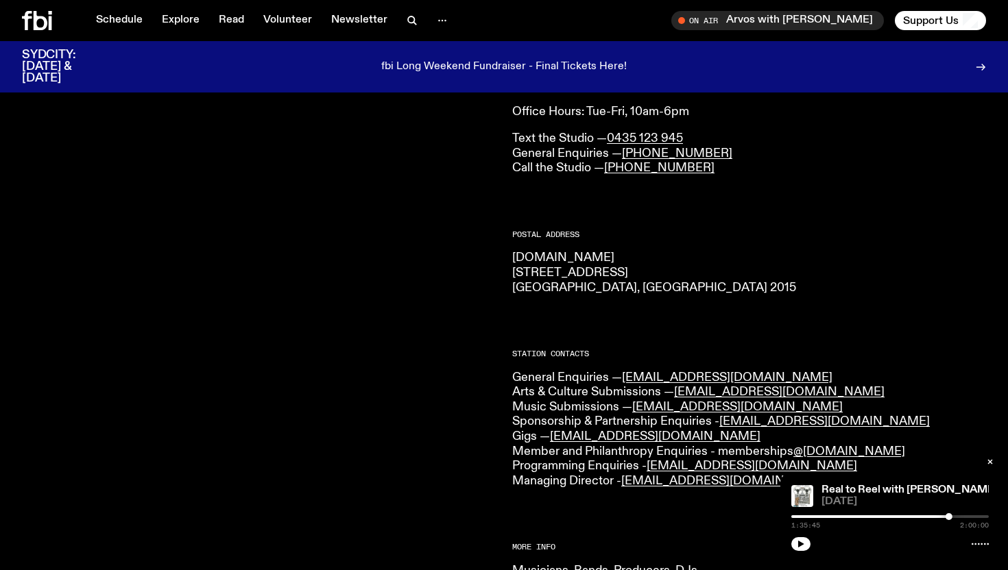
scroll to position [118, 0]
drag, startPoint x: 734, startPoint y: 374, endPoint x: 624, endPoint y: 375, distance: 110.4
click at [624, 375] on p "General Enquiries — [EMAIL_ADDRESS][DOMAIN_NAME] Arts & Culture Submissions — […" at bounding box center [749, 431] width 474 height 119
copy link "[EMAIL_ADDRESS][DOMAIN_NAME]"
click at [746, 311] on div "CONTACT US Office Hours: Tue-Fri, 10am-6pm Text the Studio — 0435 123 945 Gener…" at bounding box center [749, 486] width 474 height 803
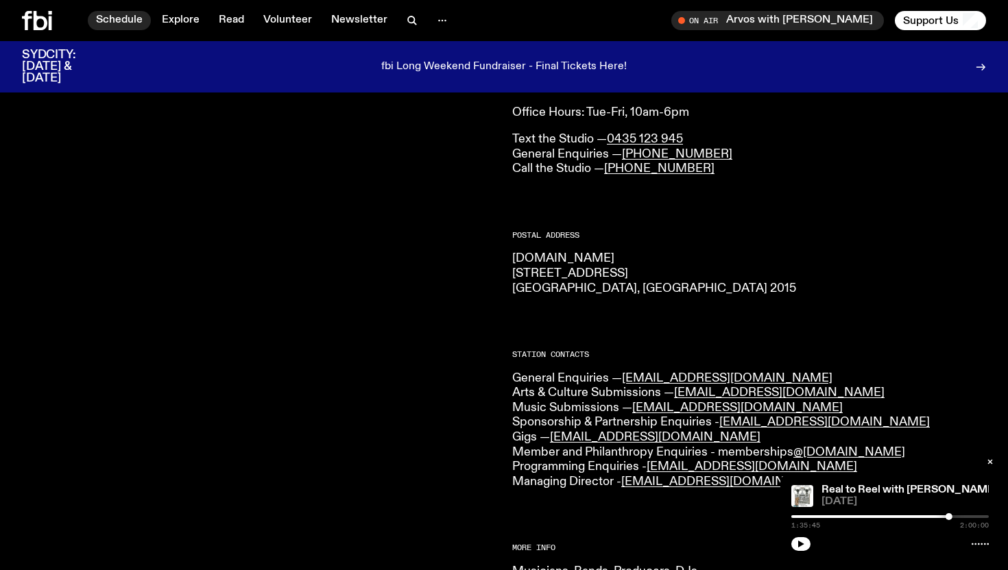
click at [137, 17] on link "Schedule" at bounding box center [119, 20] width 63 height 19
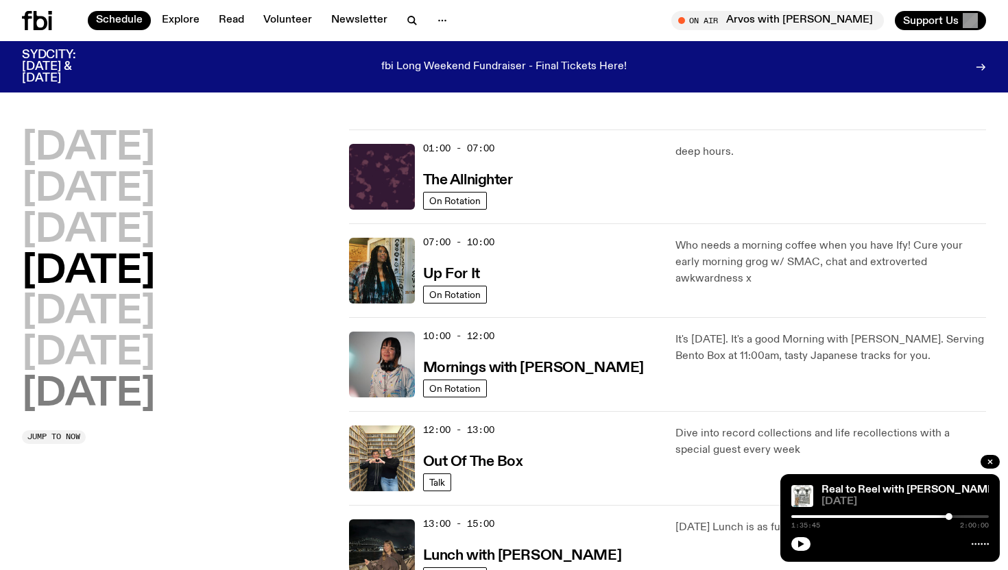
click at [132, 387] on h2 "[DATE]" at bounding box center [88, 395] width 133 height 38
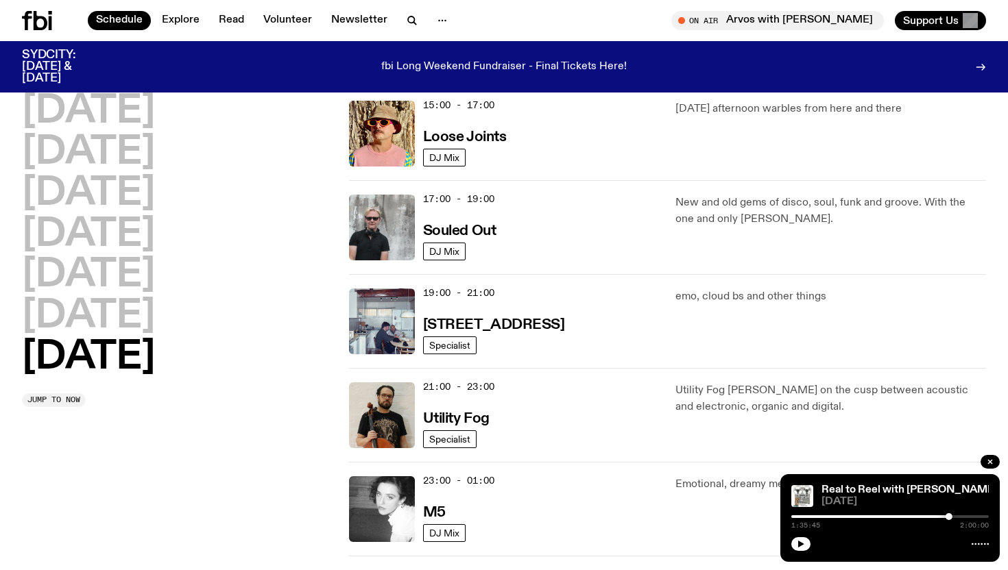
scroll to position [798, 0]
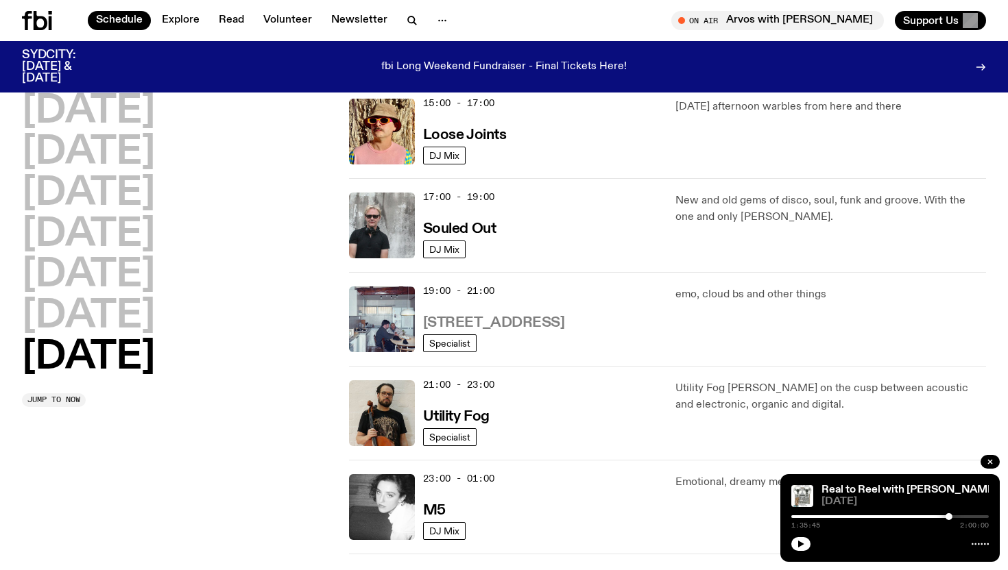
click at [494, 316] on h3 "[STREET_ADDRESS]" at bounding box center [494, 323] width 142 height 14
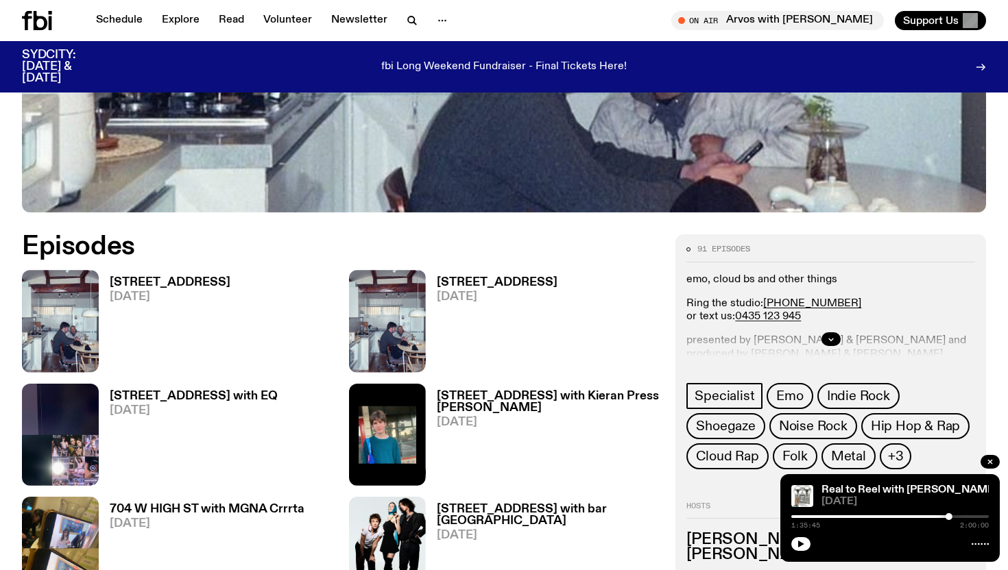
scroll to position [537, 0]
click at [833, 332] on button "button" at bounding box center [830, 339] width 19 height 14
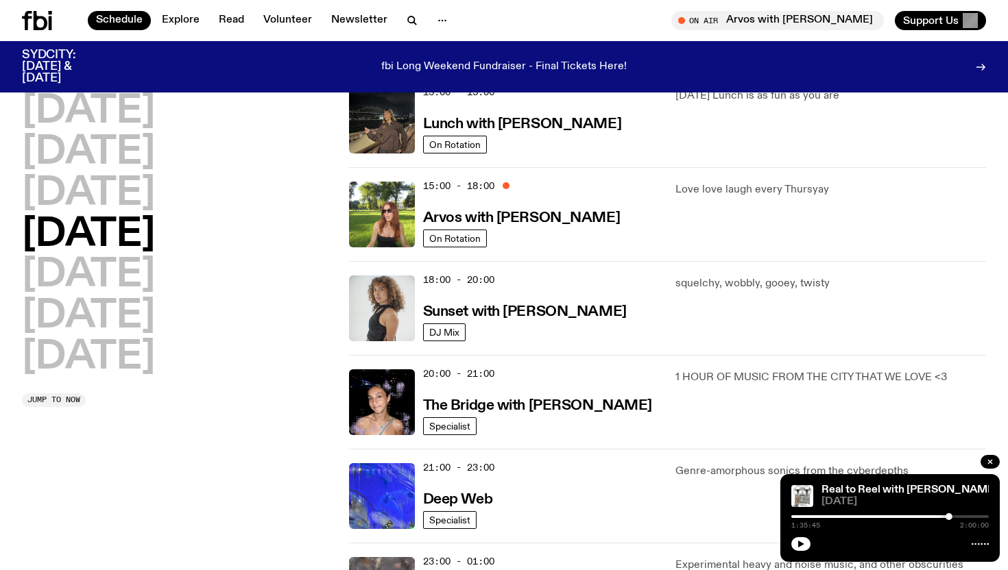
scroll to position [465, 0]
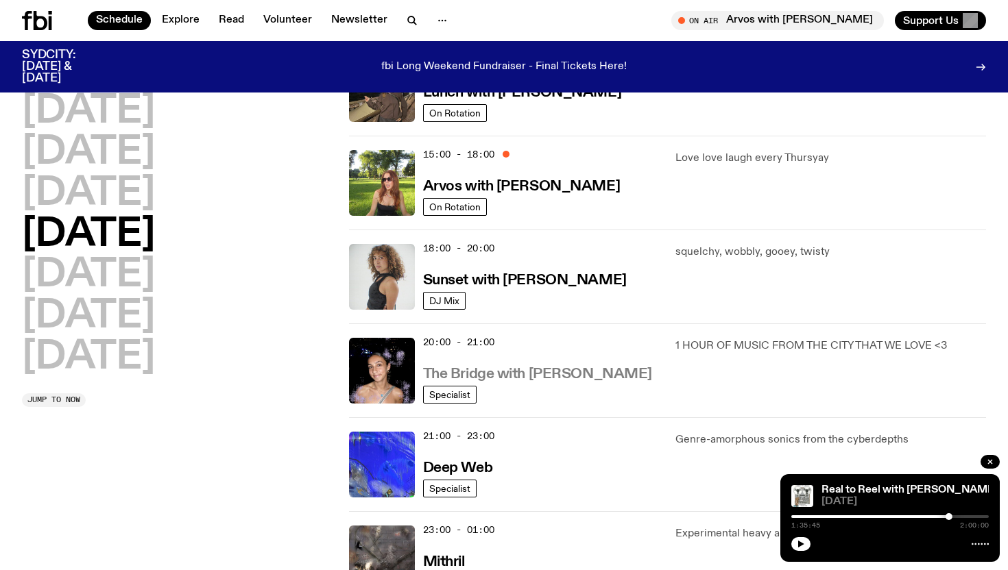
click at [549, 377] on h3 "The Bridge with [PERSON_NAME]" at bounding box center [537, 374] width 229 height 14
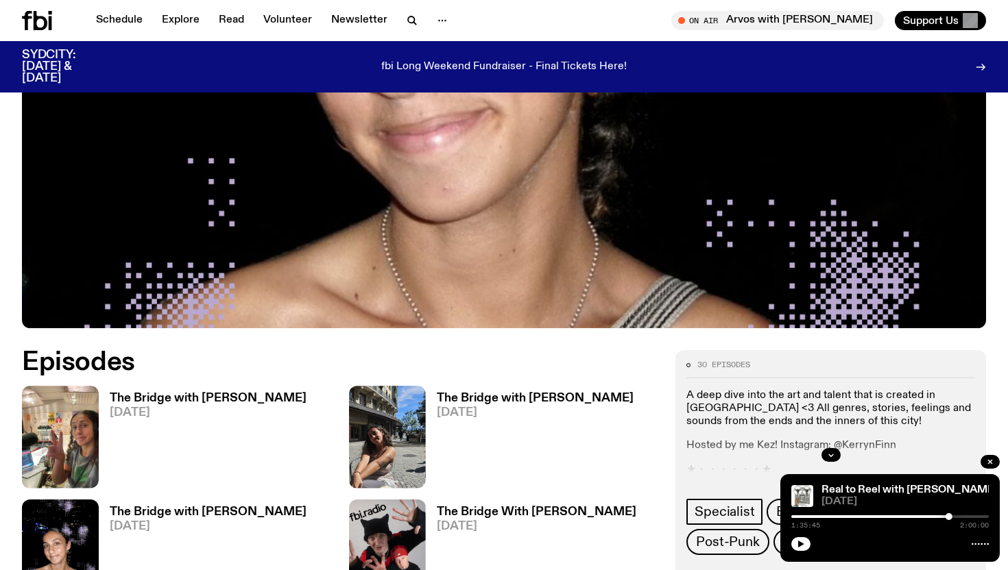
scroll to position [484, 0]
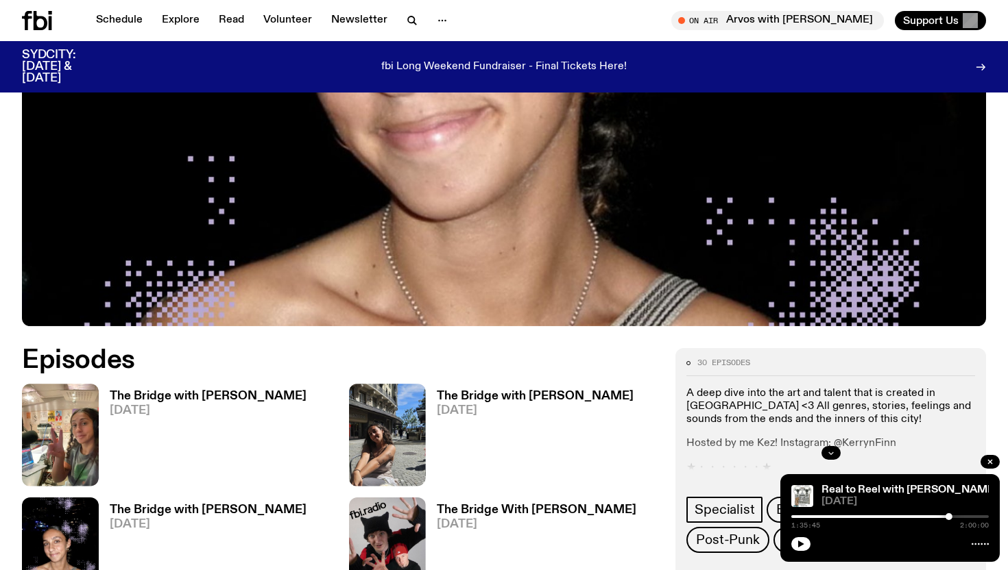
click at [834, 446] on button "button" at bounding box center [830, 453] width 19 height 14
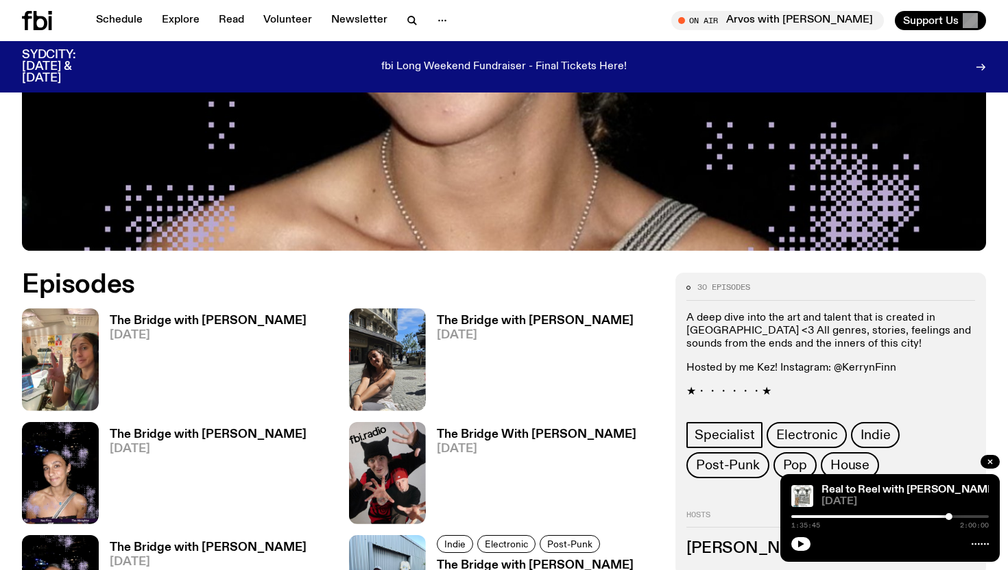
scroll to position [561, 0]
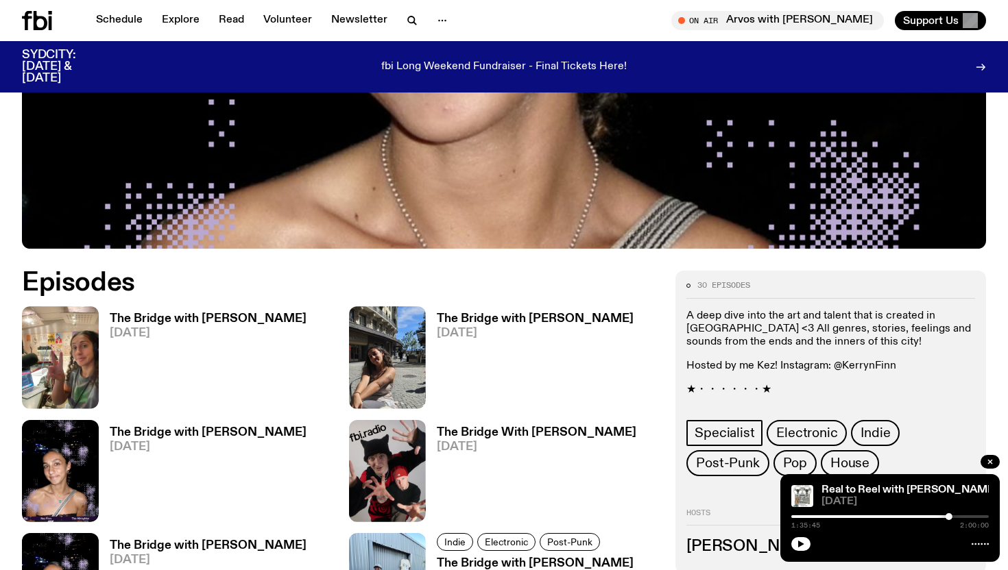
click at [188, 313] on h3 "The Bridge with [PERSON_NAME]" at bounding box center [208, 319] width 197 height 12
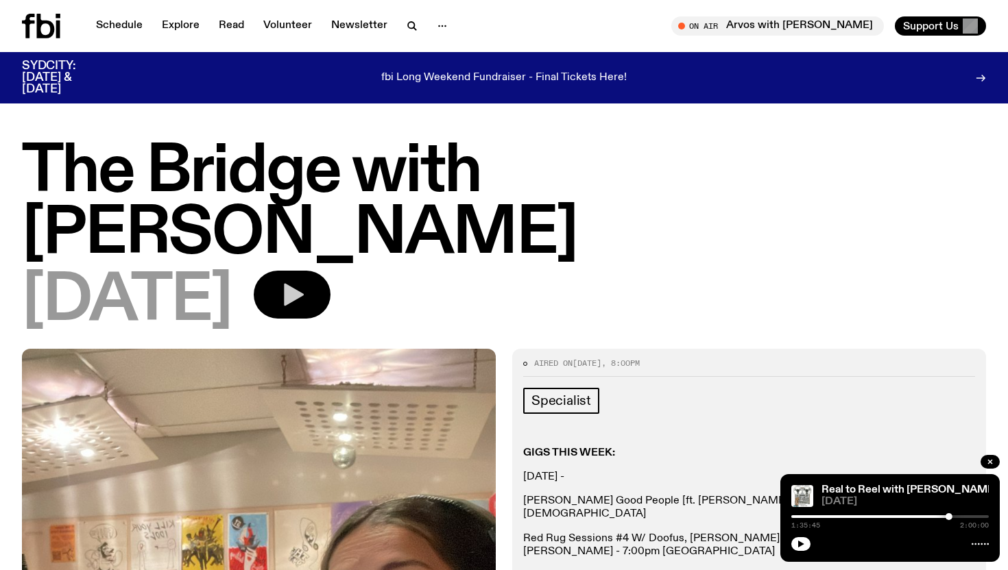
click at [330, 271] on button "button" at bounding box center [292, 295] width 77 height 48
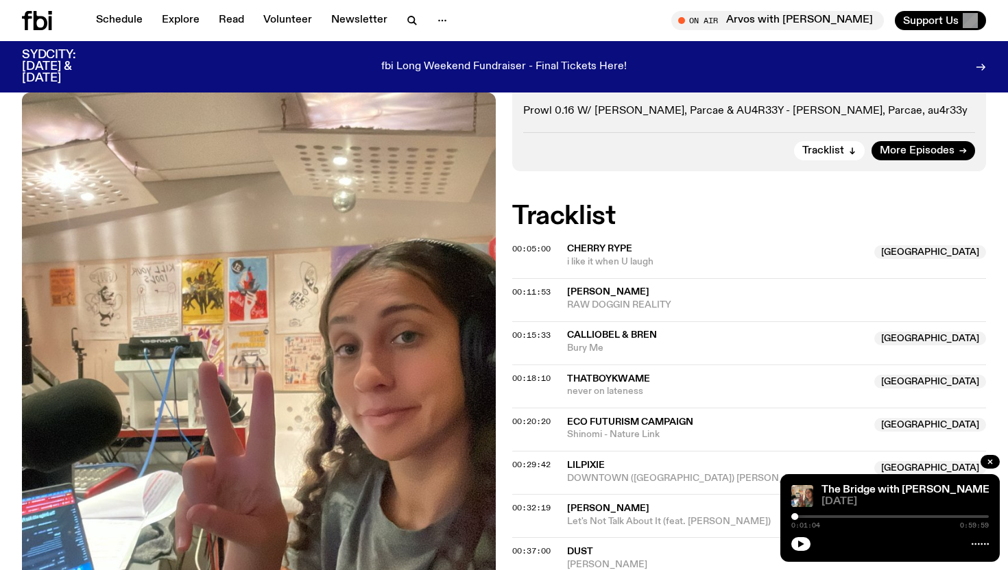
scroll to position [461, 0]
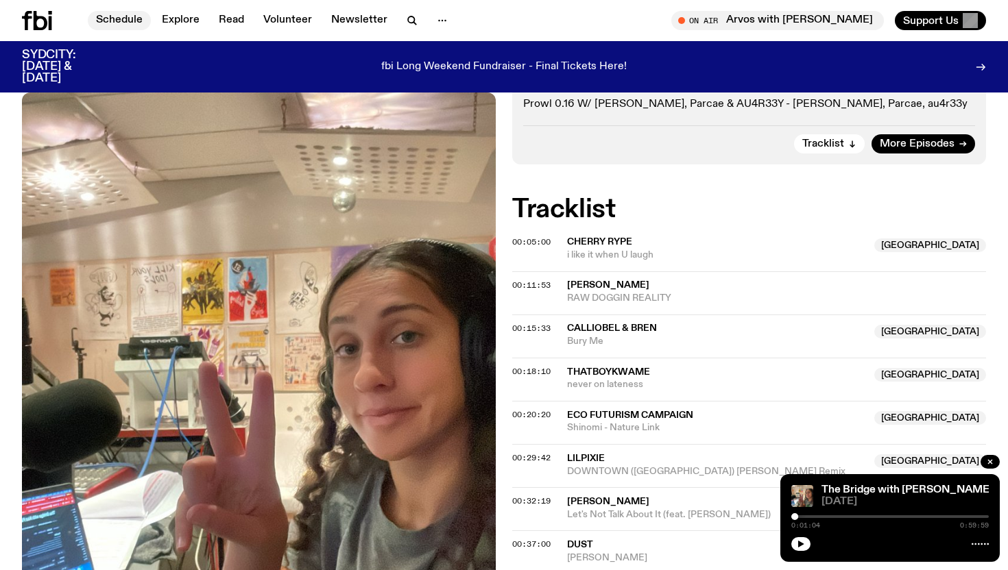
click at [114, 25] on link "Schedule" at bounding box center [119, 20] width 63 height 19
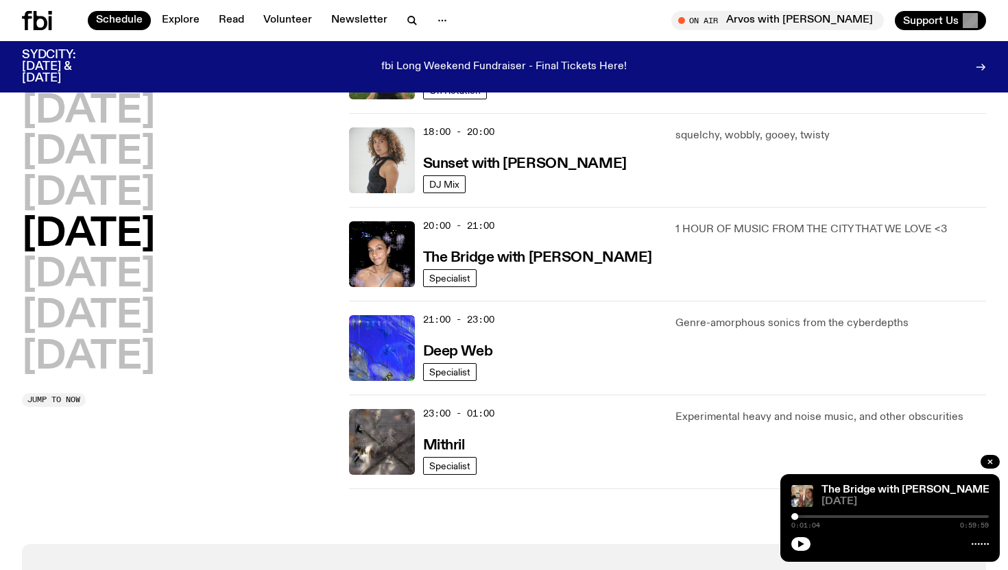
scroll to position [591, 0]
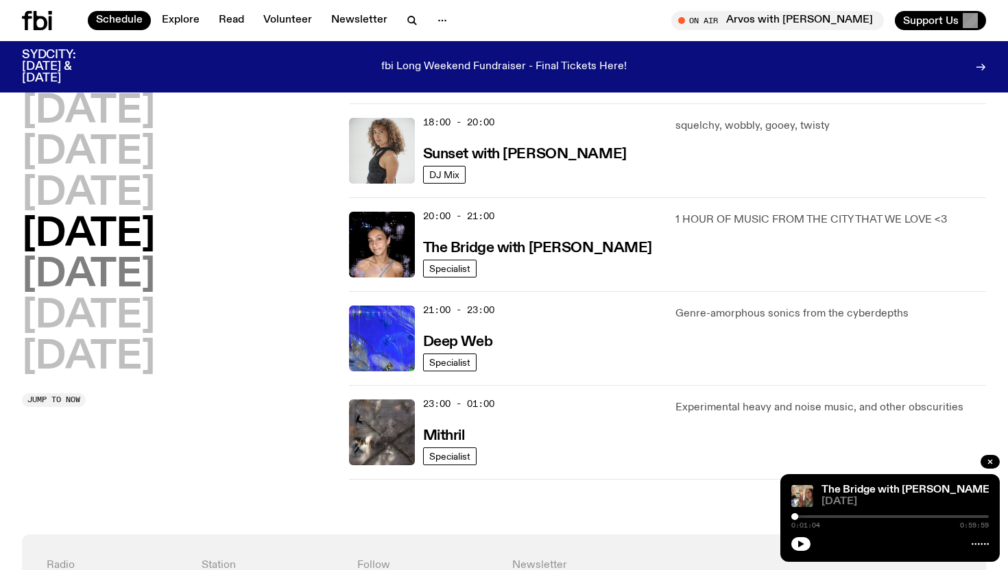
click at [110, 272] on h2 "[DATE]" at bounding box center [88, 275] width 133 height 38
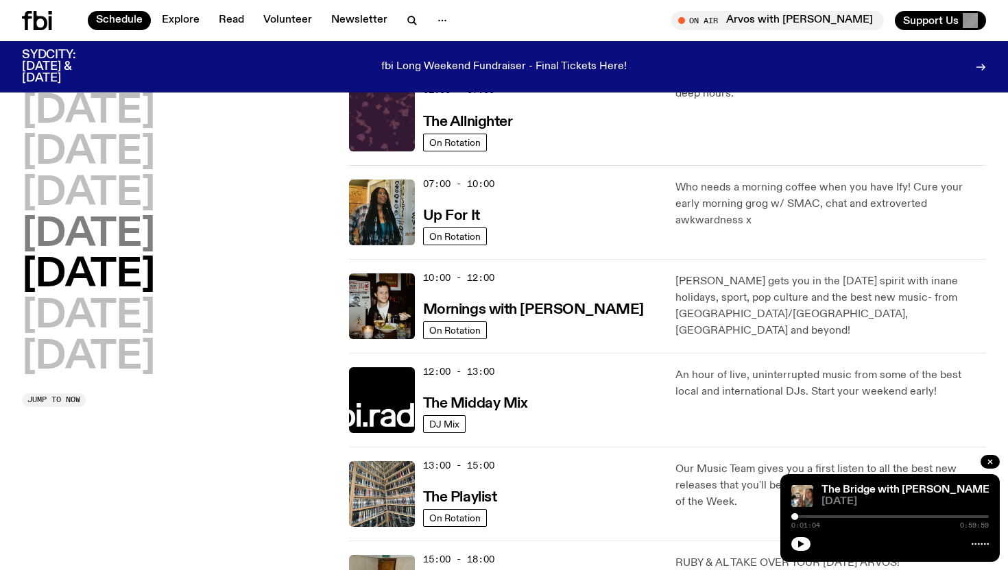
scroll to position [38, 0]
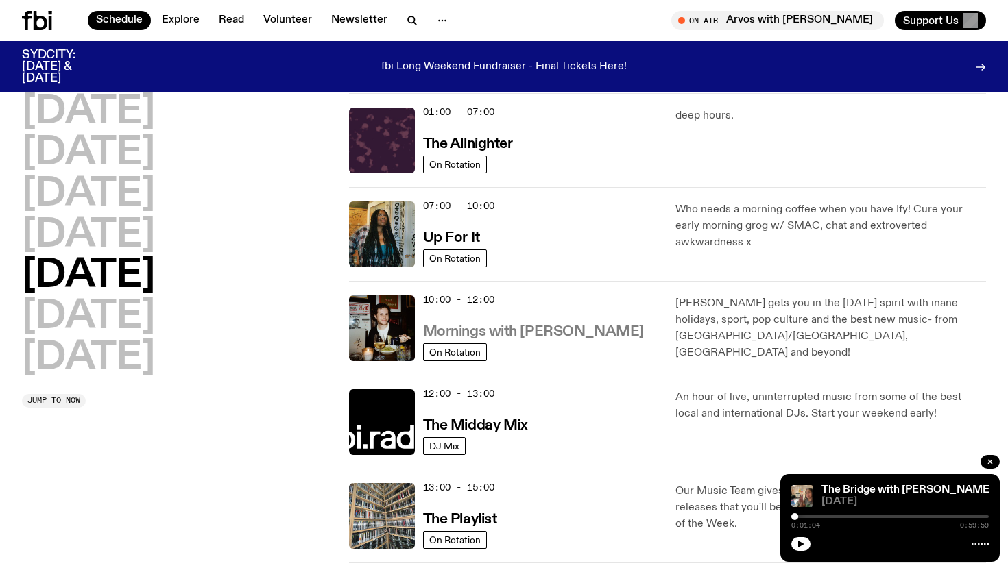
click at [544, 328] on h3 "Mornings with [PERSON_NAME]" at bounding box center [533, 332] width 221 height 14
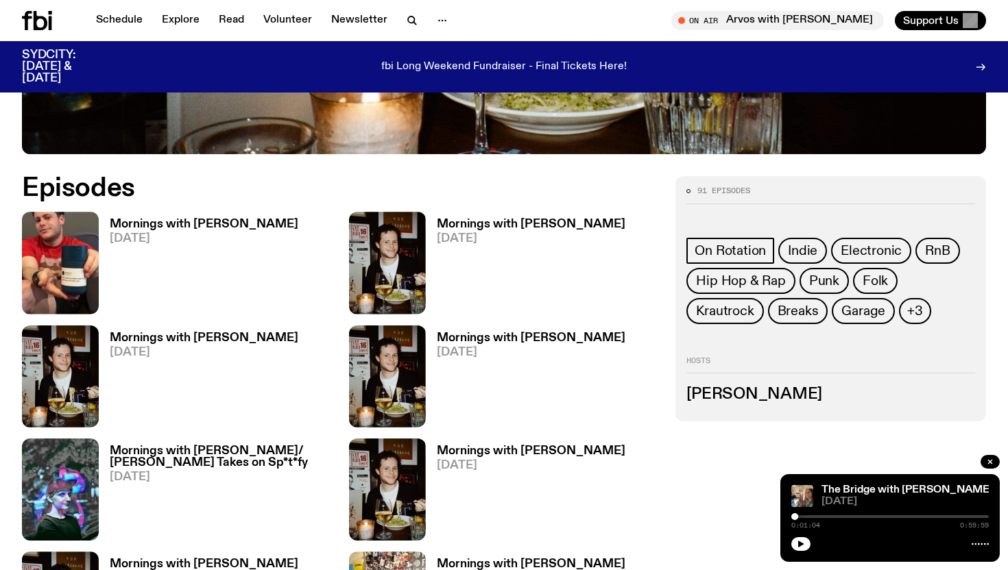
scroll to position [657, 0]
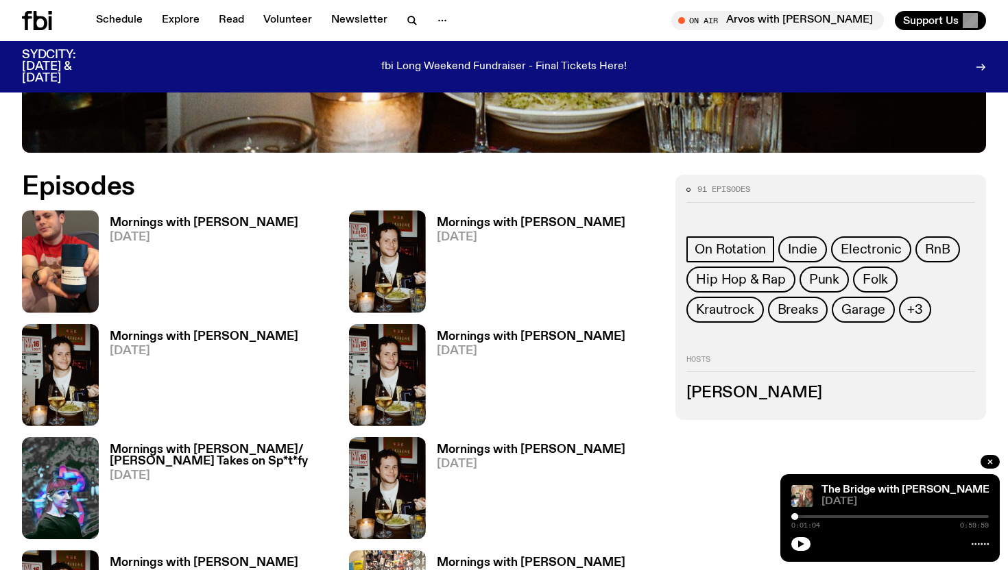
click at [207, 232] on span "[DATE]" at bounding box center [204, 238] width 189 height 12
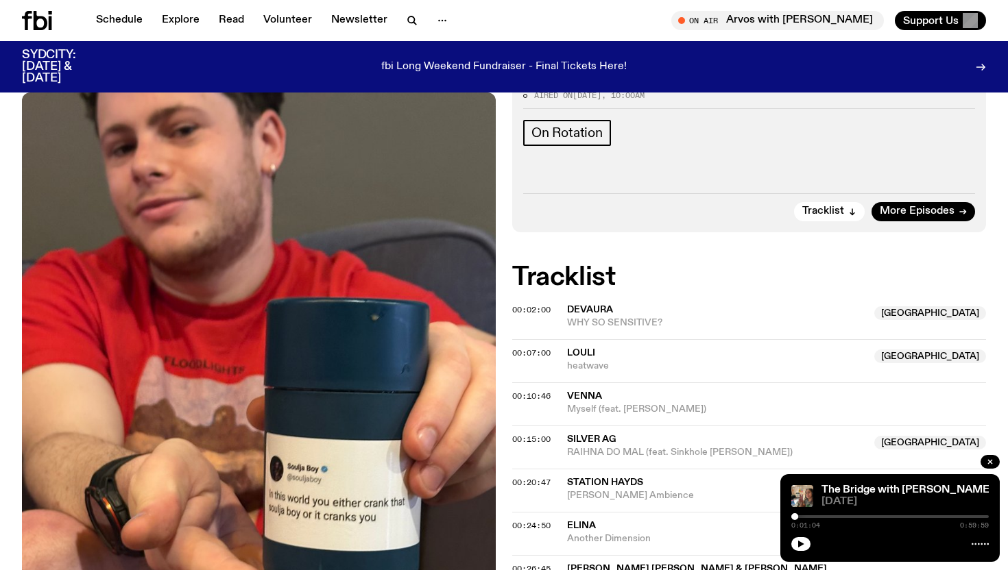
scroll to position [276, 0]
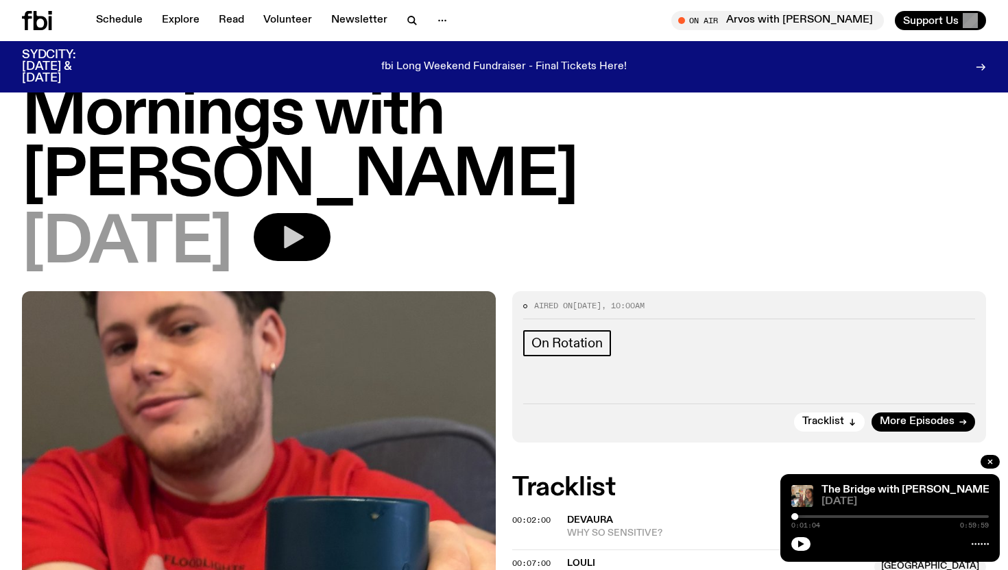
click at [306, 223] on icon "button" at bounding box center [291, 236] width 27 height 27
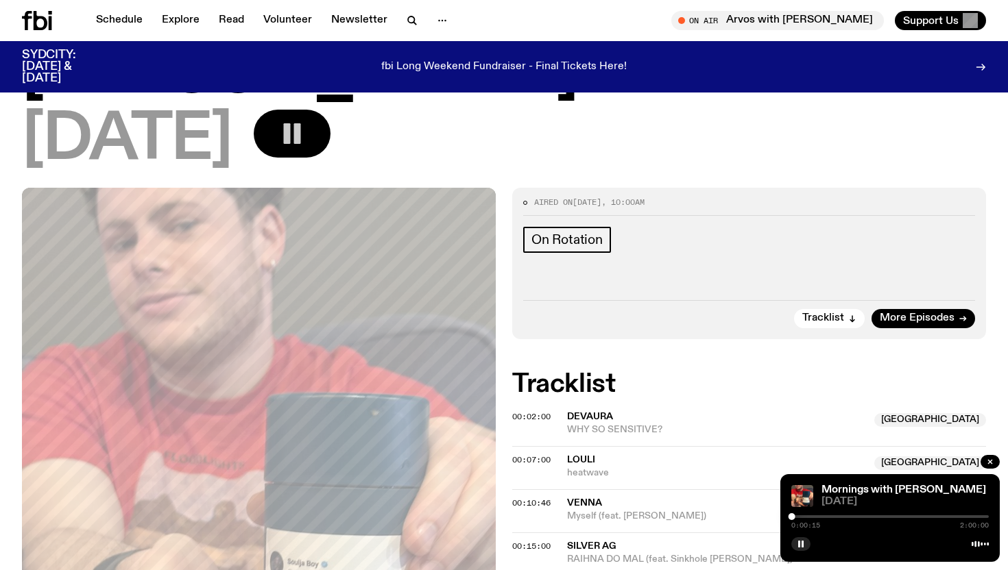
scroll to position [0, 0]
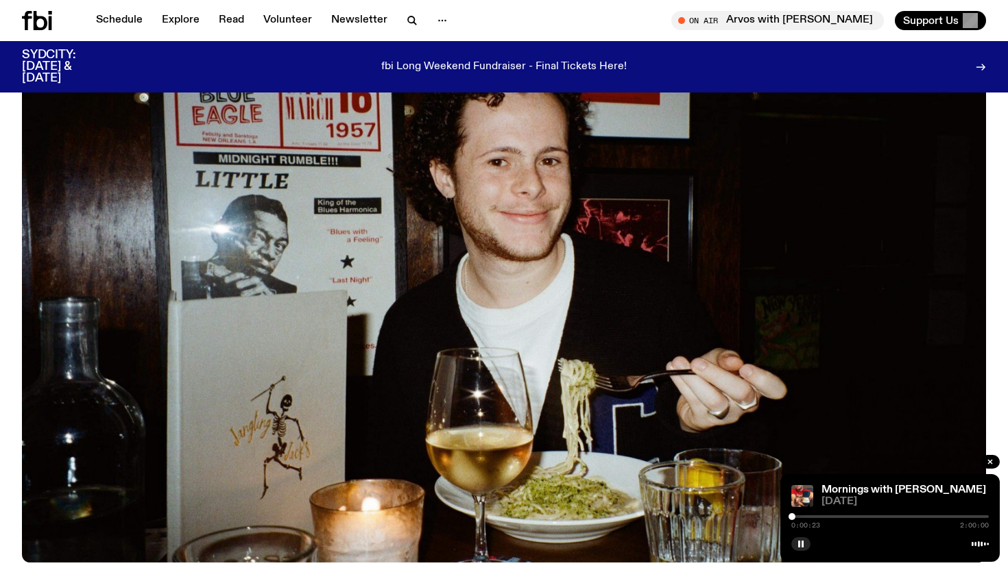
scroll to position [158, 0]
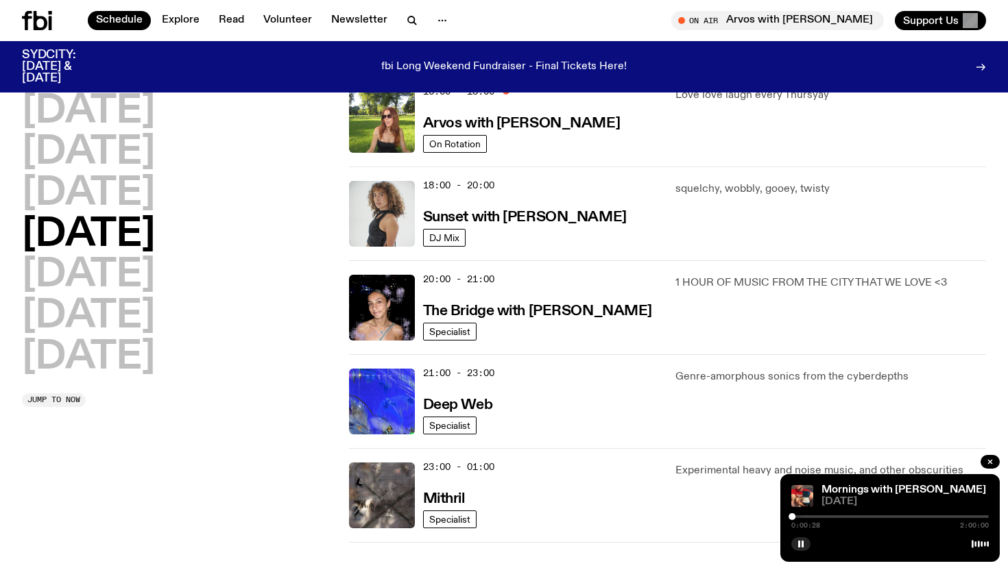
scroll to position [592, 0]
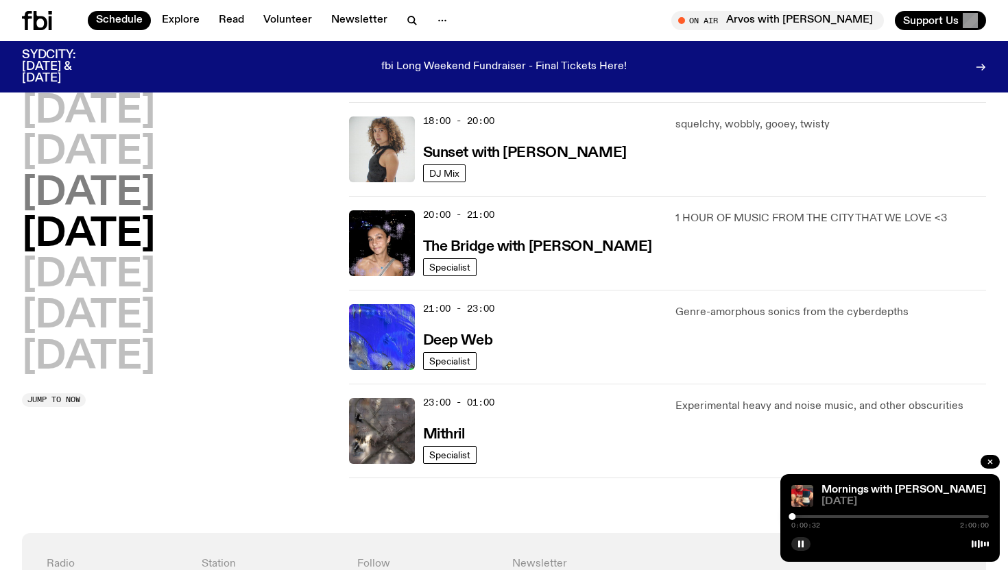
click at [155, 202] on h2 "[DATE]" at bounding box center [88, 194] width 133 height 38
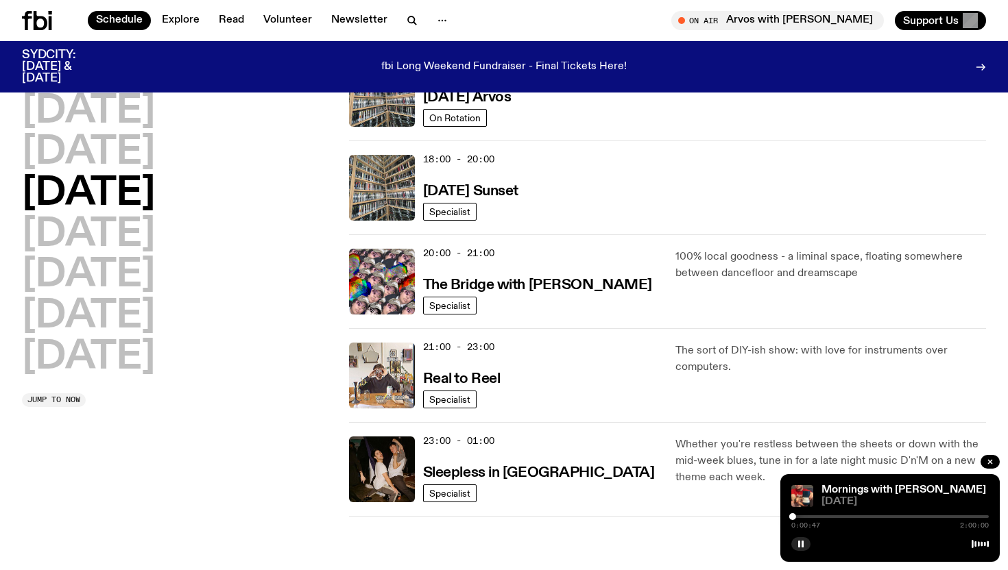
scroll to position [555, 0]
click at [485, 375] on h3 "Real to Reel" at bounding box center [461, 379] width 77 height 14
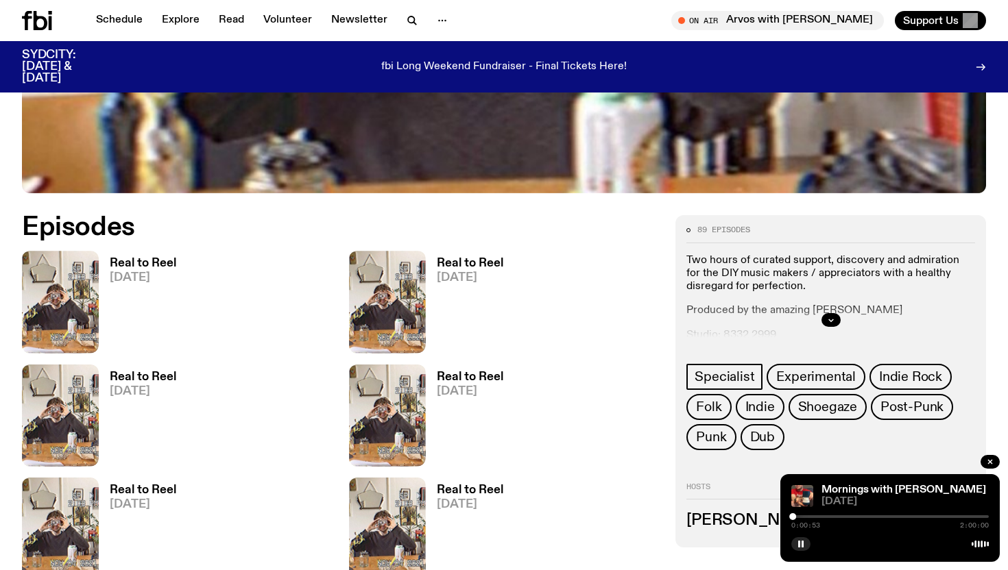
scroll to position [562, 0]
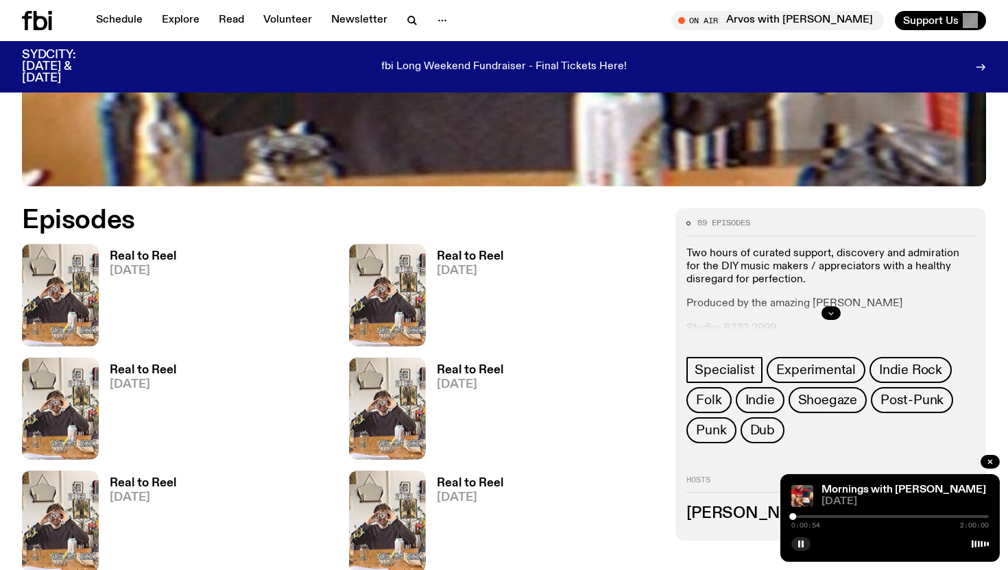
click at [830, 308] on button "button" at bounding box center [830, 313] width 19 height 14
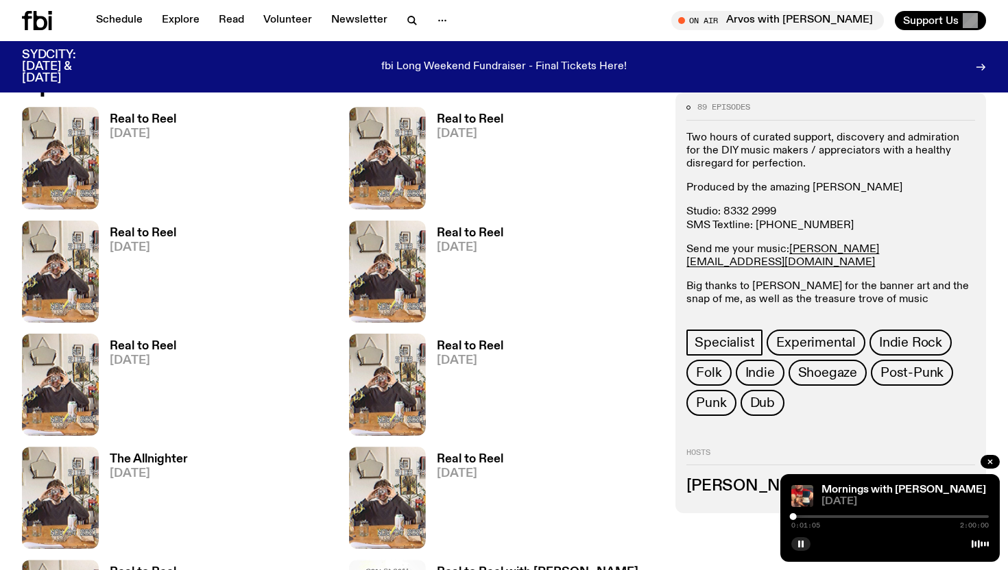
scroll to position [700, 0]
click at [138, 172] on link "Real to Reel [DATE]" at bounding box center [137, 160] width 77 height 95
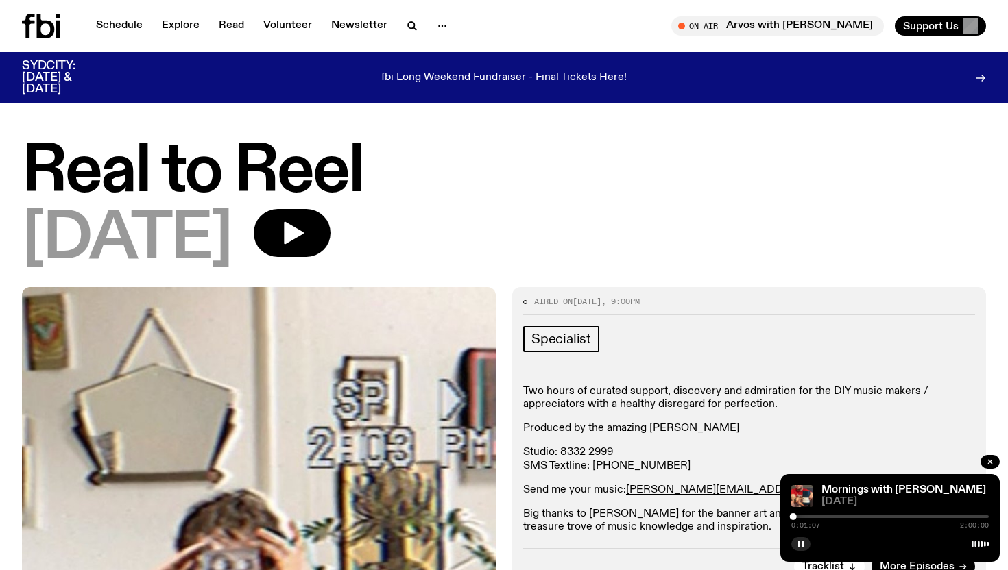
click at [321, 263] on div "[DATE]" at bounding box center [504, 240] width 964 height 62
click at [306, 238] on icon "button" at bounding box center [291, 232] width 27 height 27
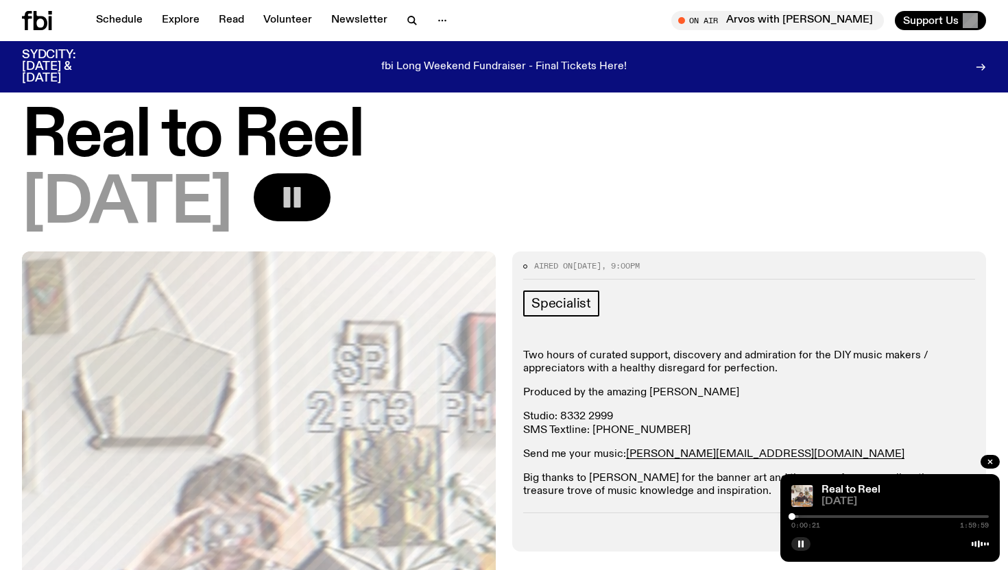
scroll to position [22, 0]
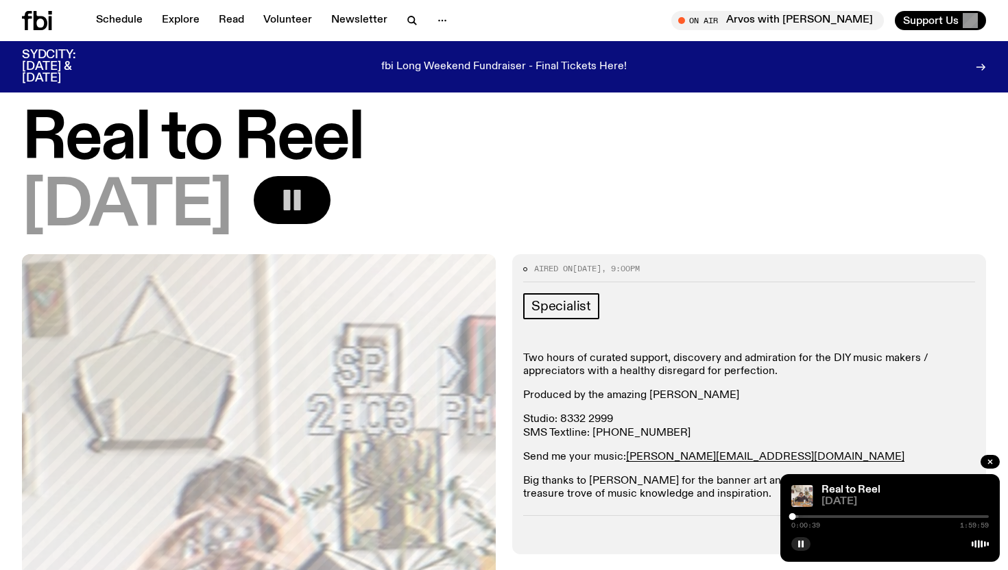
click at [301, 202] on rect "button" at bounding box center [297, 200] width 7 height 21
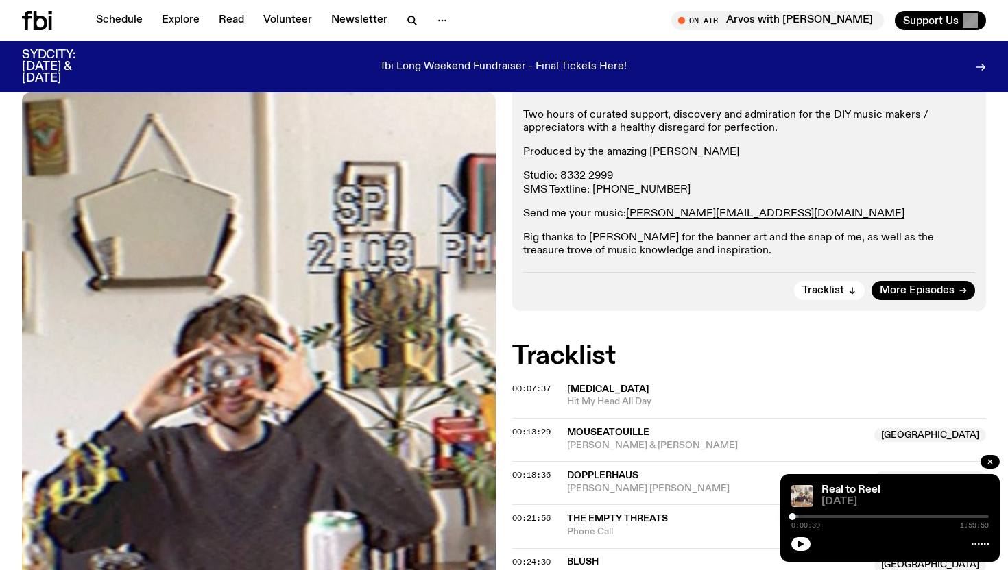
scroll to position [224, 0]
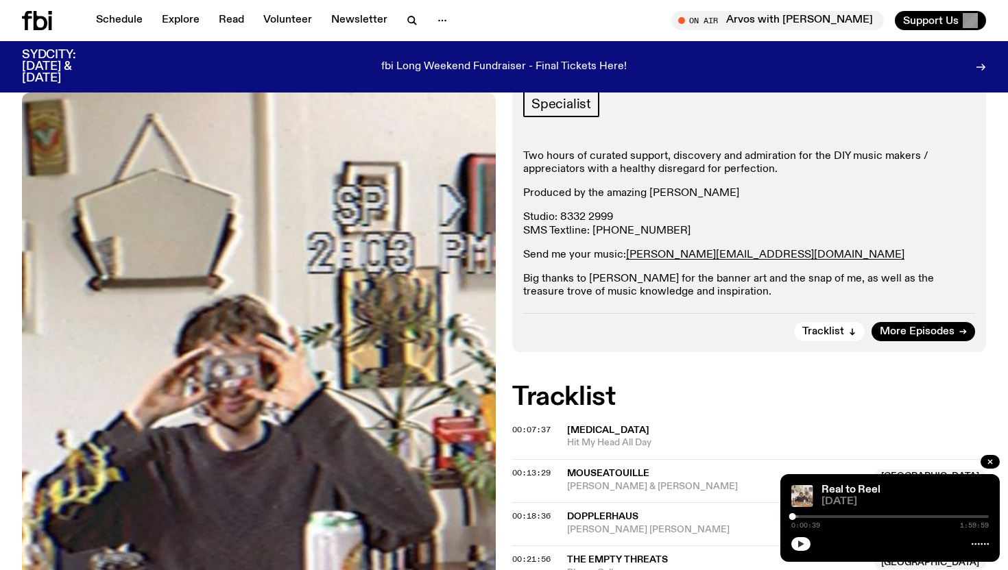
click at [803, 542] on icon "button" at bounding box center [801, 544] width 8 height 8
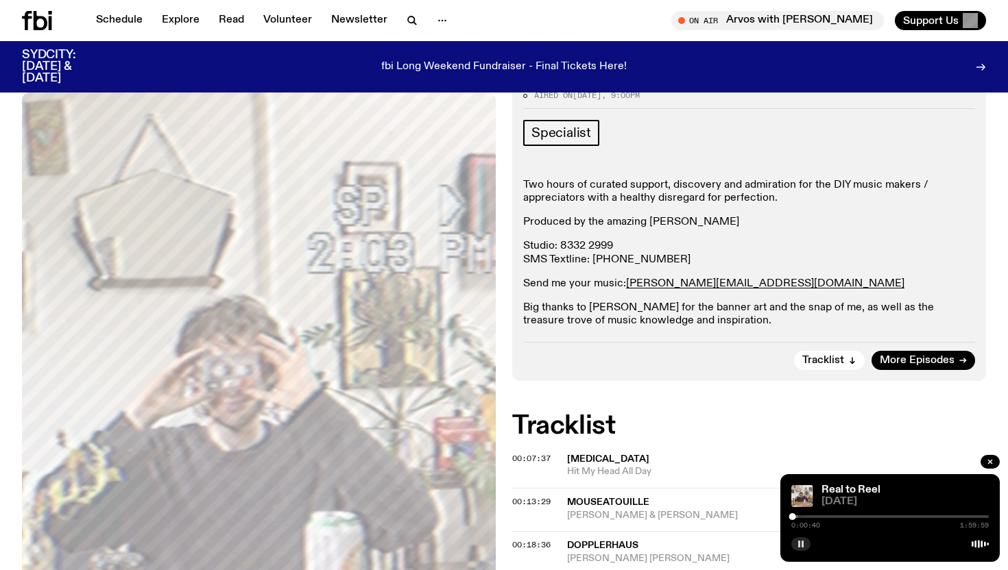
scroll to position [193, 0]
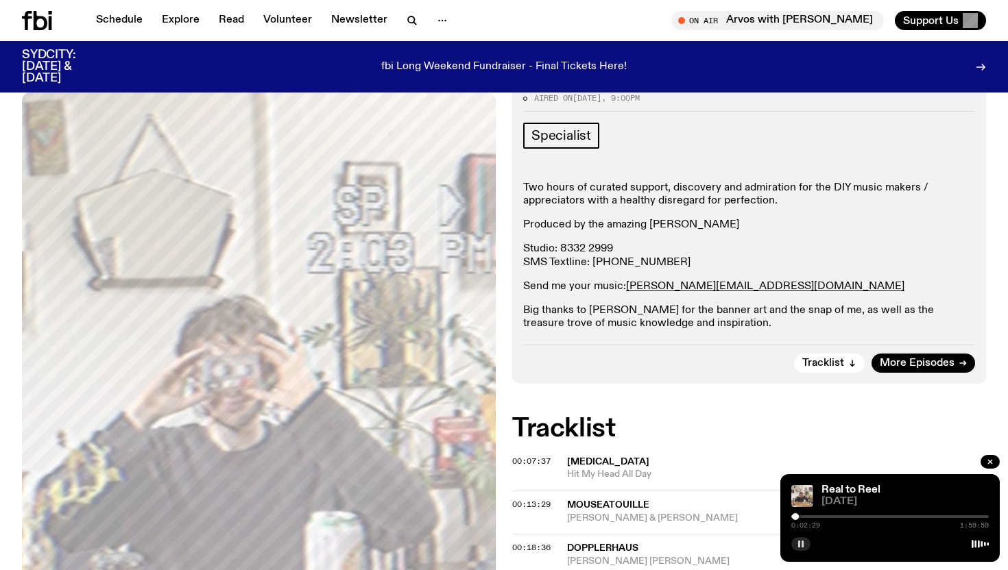
click at [795, 514] on div at bounding box center [795, 516] width 7 height 7
click at [798, 515] on div at bounding box center [796, 516] width 7 height 7
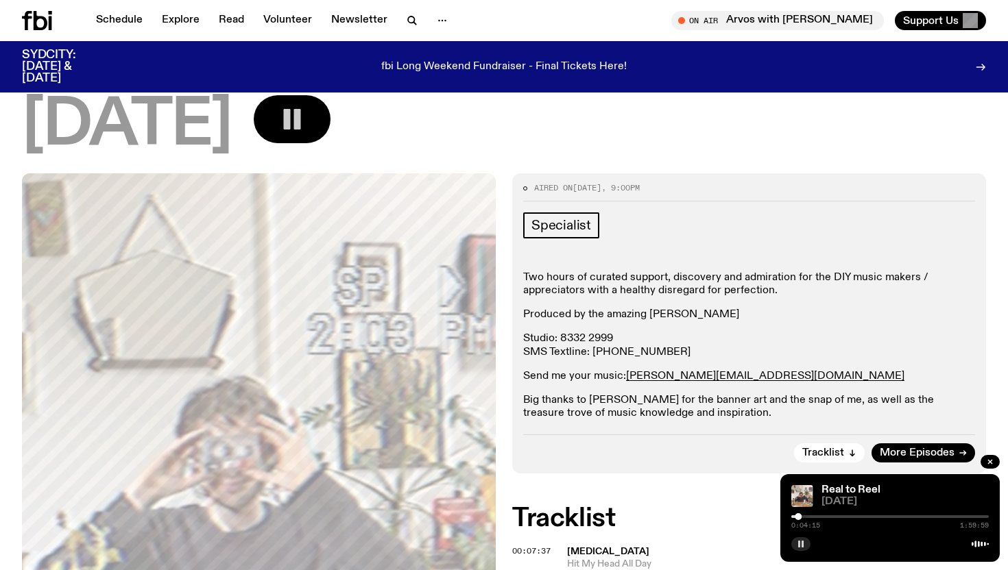
scroll to position [104, 0]
click at [797, 515] on div at bounding box center [795, 516] width 7 height 7
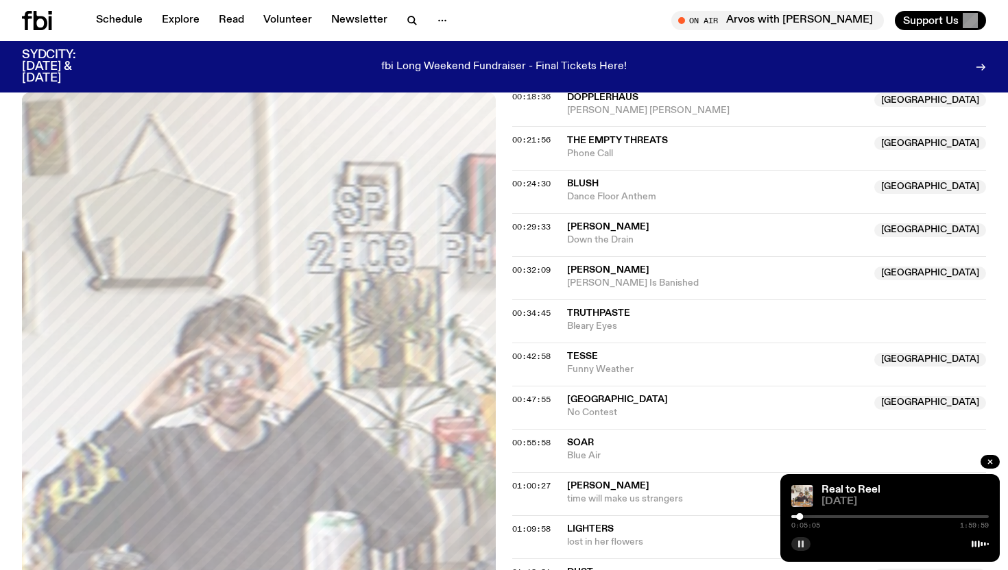
scroll to position [772, 0]
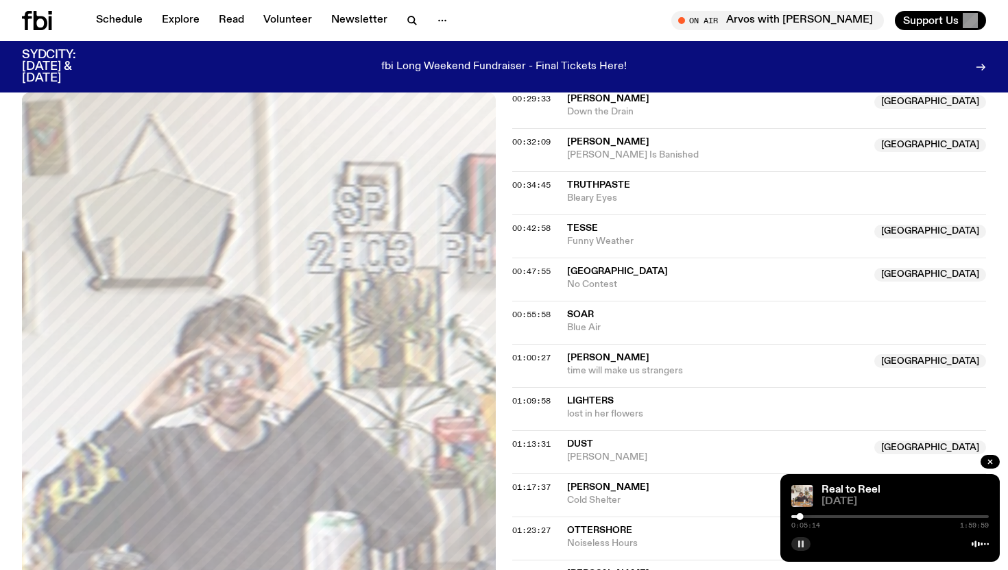
click at [801, 542] on icon "button" at bounding box center [801, 544] width 8 height 8
